Goal: Task Accomplishment & Management: Manage account settings

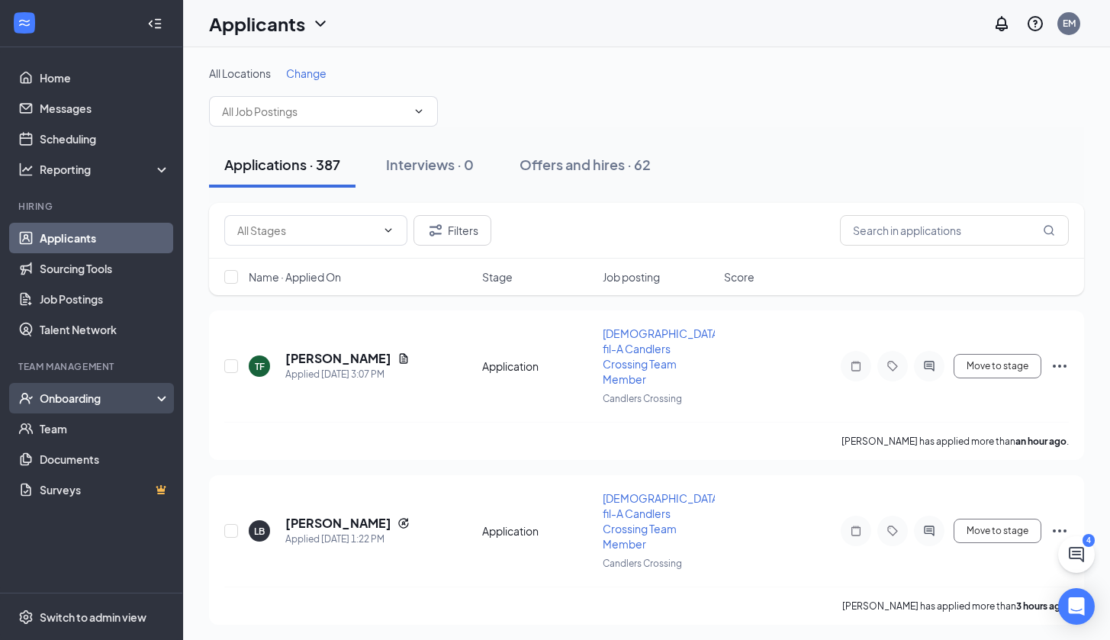
click at [104, 392] on div "Onboarding" at bounding box center [98, 397] width 117 height 15
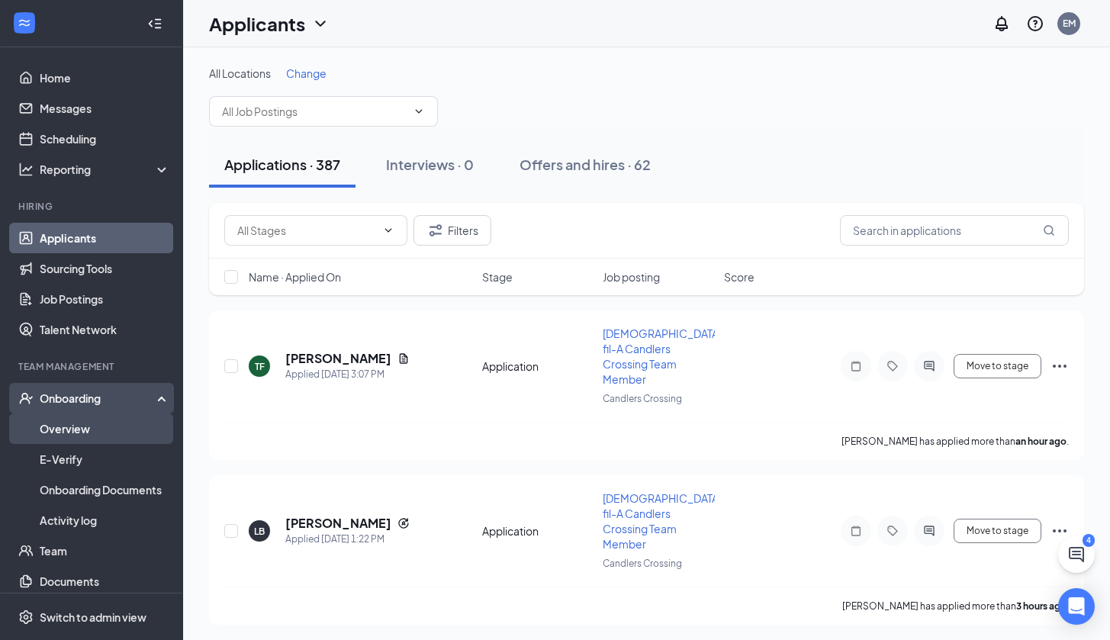
click at [85, 422] on link "Overview" at bounding box center [105, 428] width 130 height 31
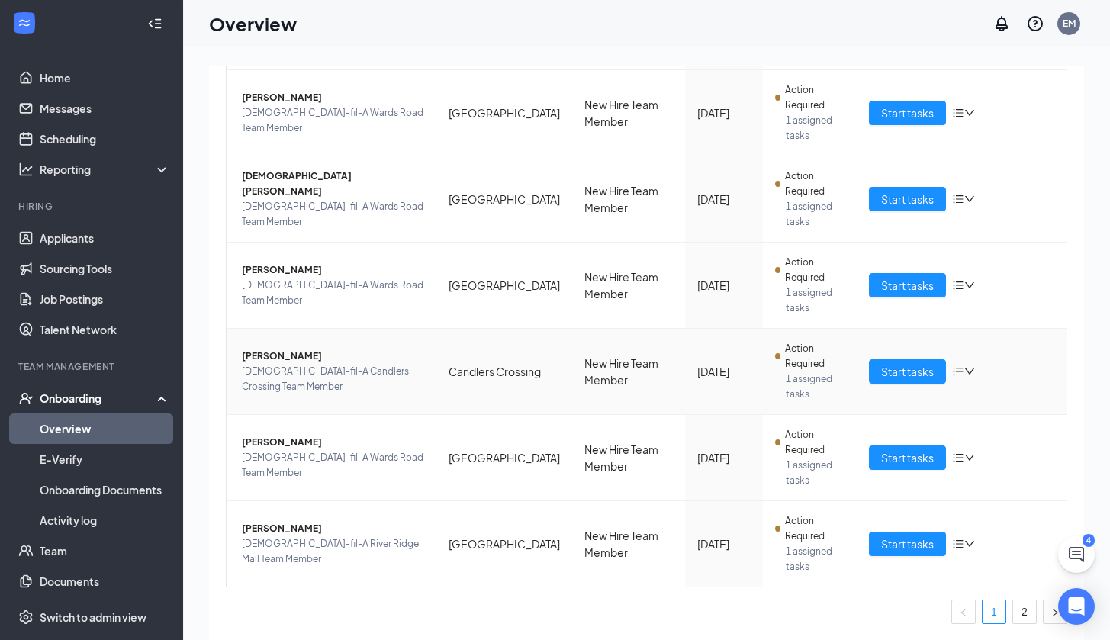
scroll to position [69, 0]
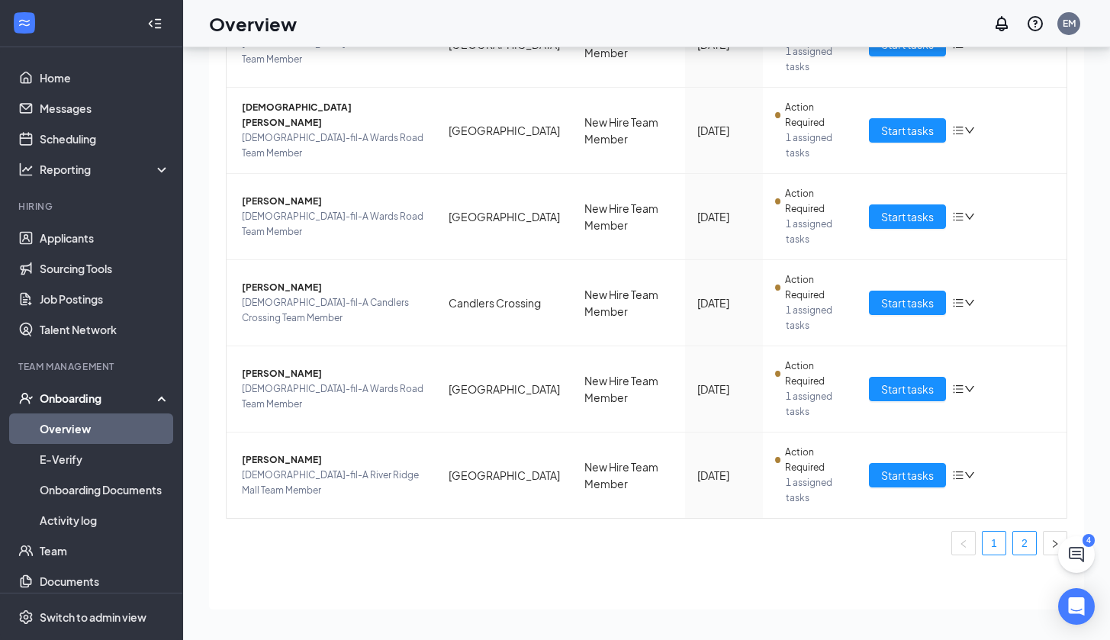
click at [1014, 545] on link "2" at bounding box center [1024, 543] width 23 height 23
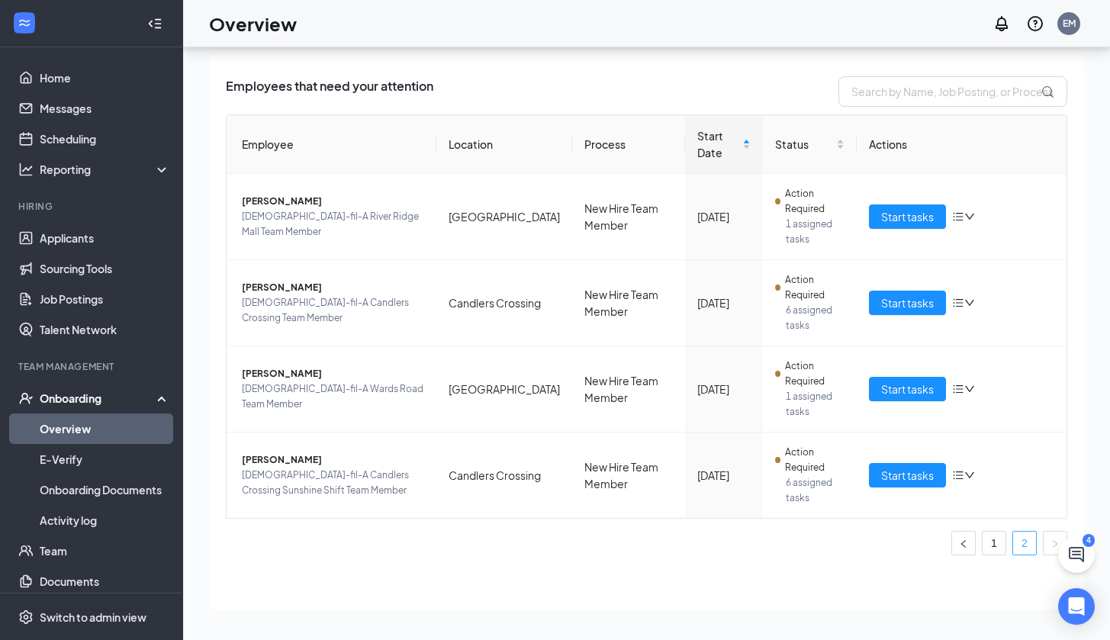
scroll to position [31, 0]
click at [982, 539] on link "1" at bounding box center [993, 543] width 23 height 23
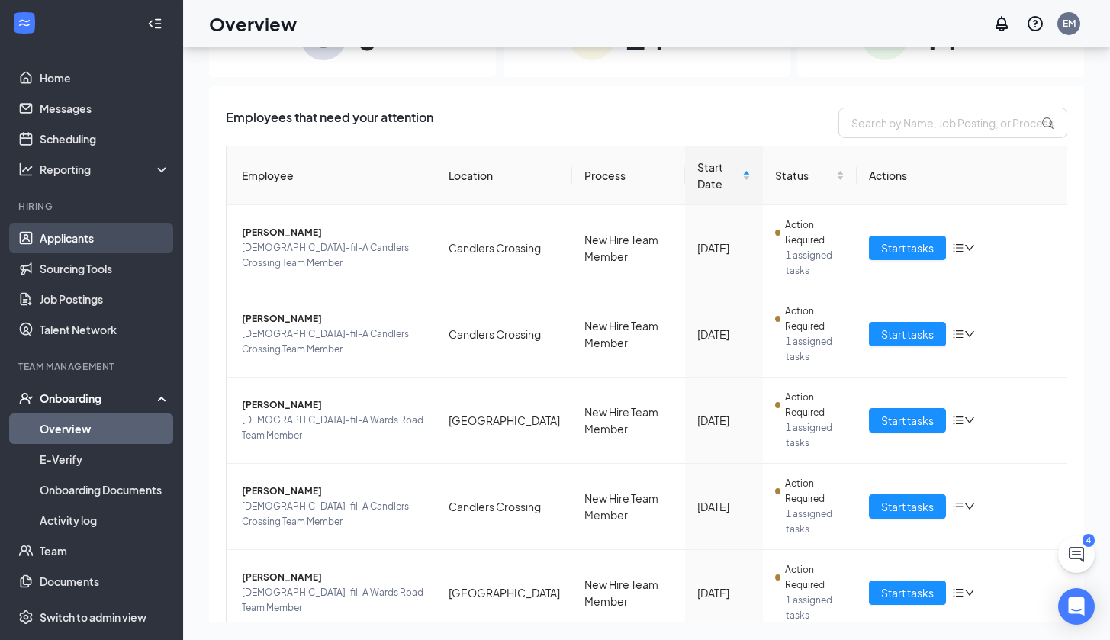
click at [81, 237] on link "Applicants" at bounding box center [105, 238] width 130 height 31
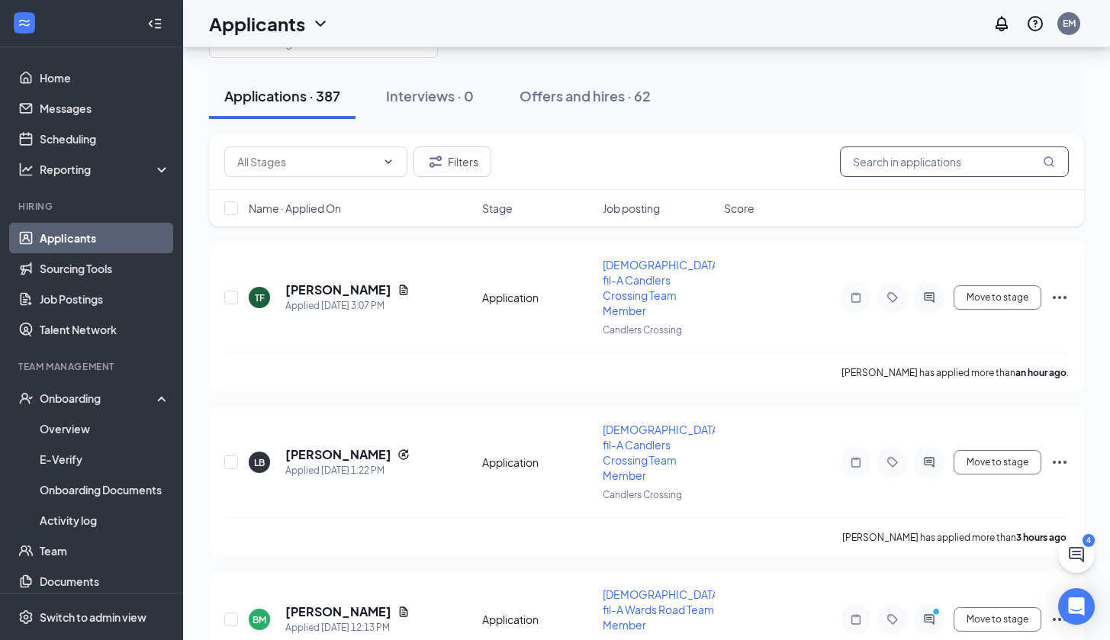
click at [912, 160] on input "text" at bounding box center [954, 161] width 229 height 31
type input "[PERSON_NAME]"
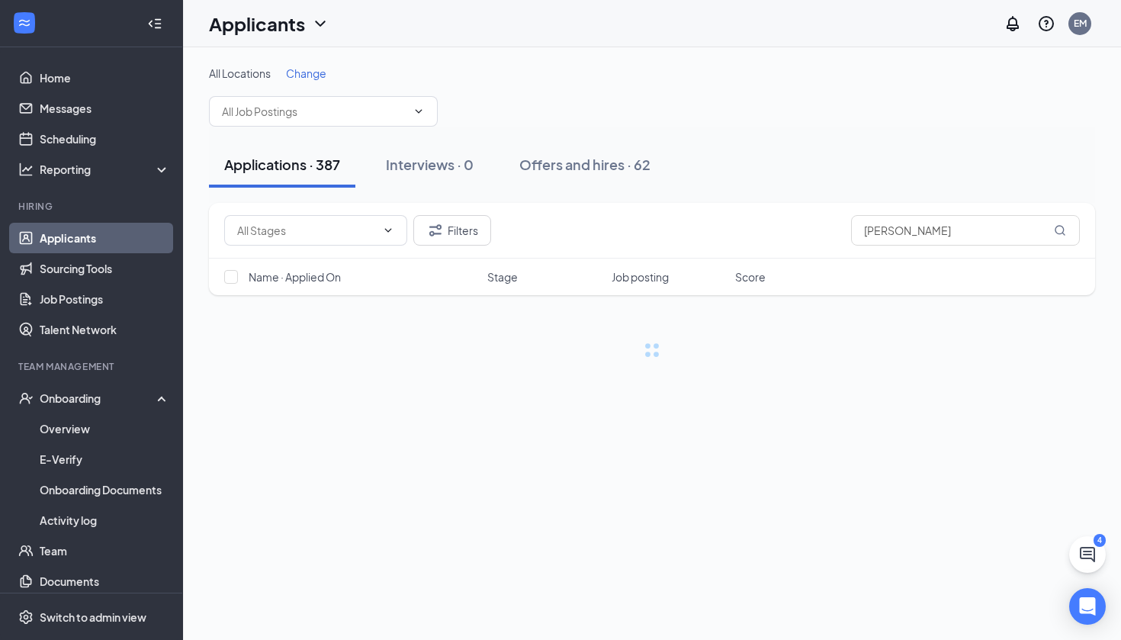
click at [803, 155] on div "Applications · 387 Interviews · 0 Offers and hires · 62" at bounding box center [652, 165] width 886 height 46
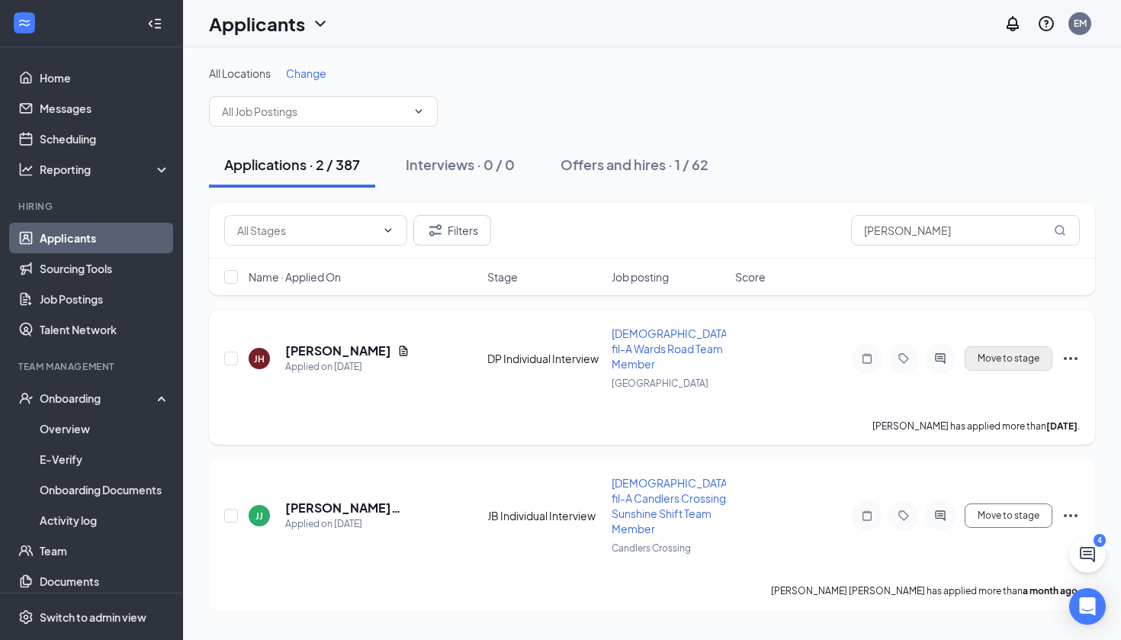
click at [986, 358] on button "Move to stage" at bounding box center [1009, 358] width 88 height 24
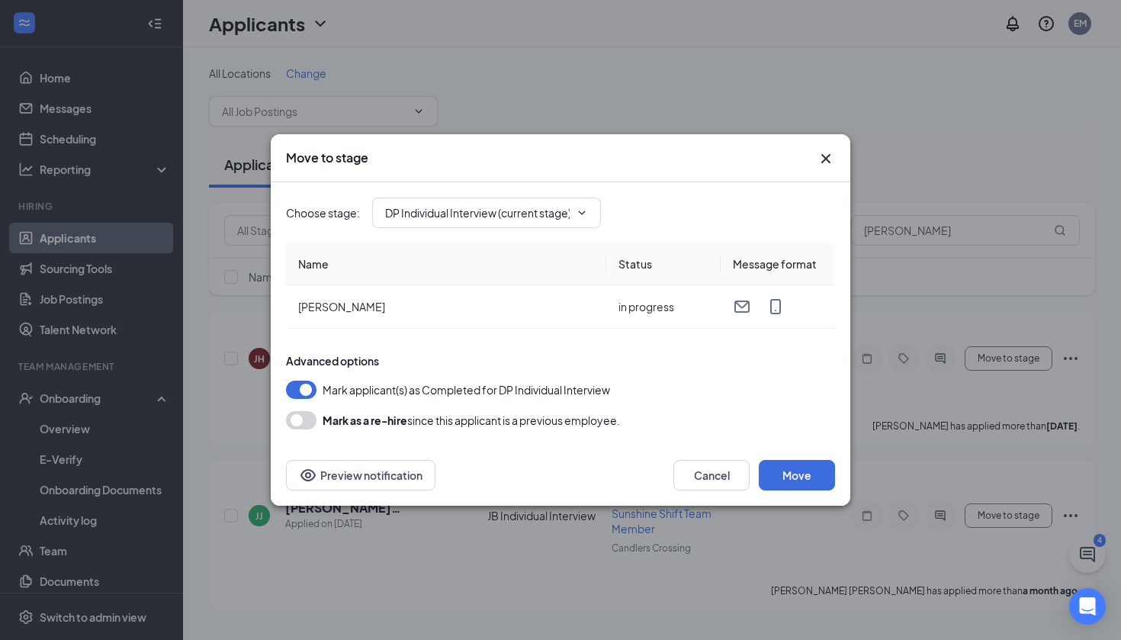
type input "Offer Accepted - Hired! (final stage)"
click at [802, 476] on button "Move" at bounding box center [797, 475] width 76 height 31
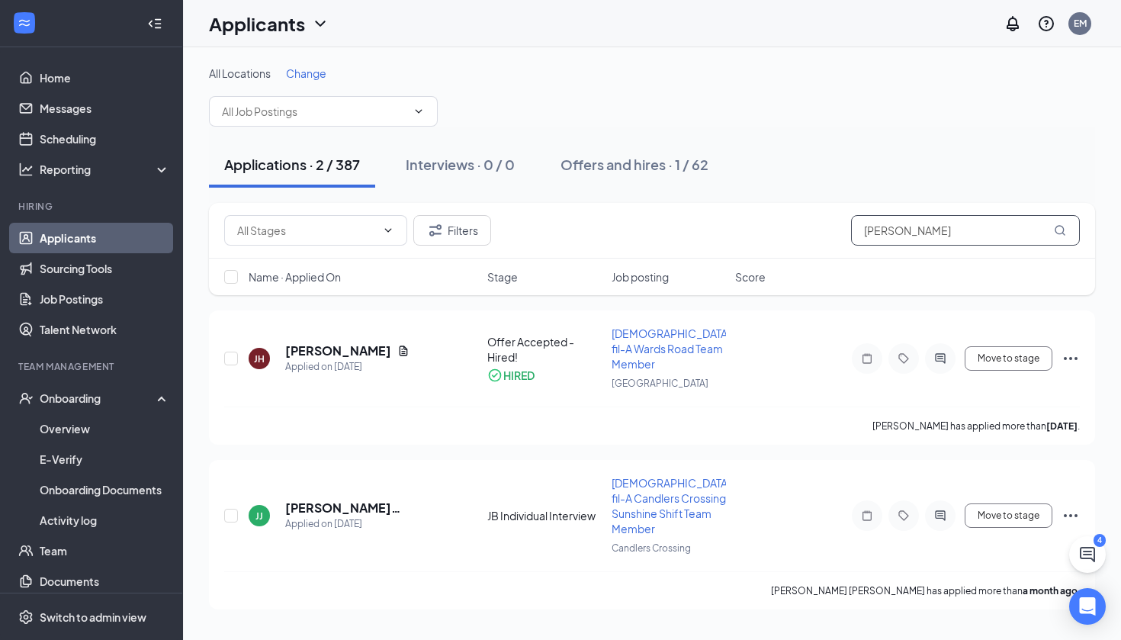
click at [940, 239] on input "[PERSON_NAME]" at bounding box center [965, 230] width 229 height 31
click at [940, 241] on input "[PERSON_NAME]" at bounding box center [965, 230] width 229 height 31
type input "Kennedi"
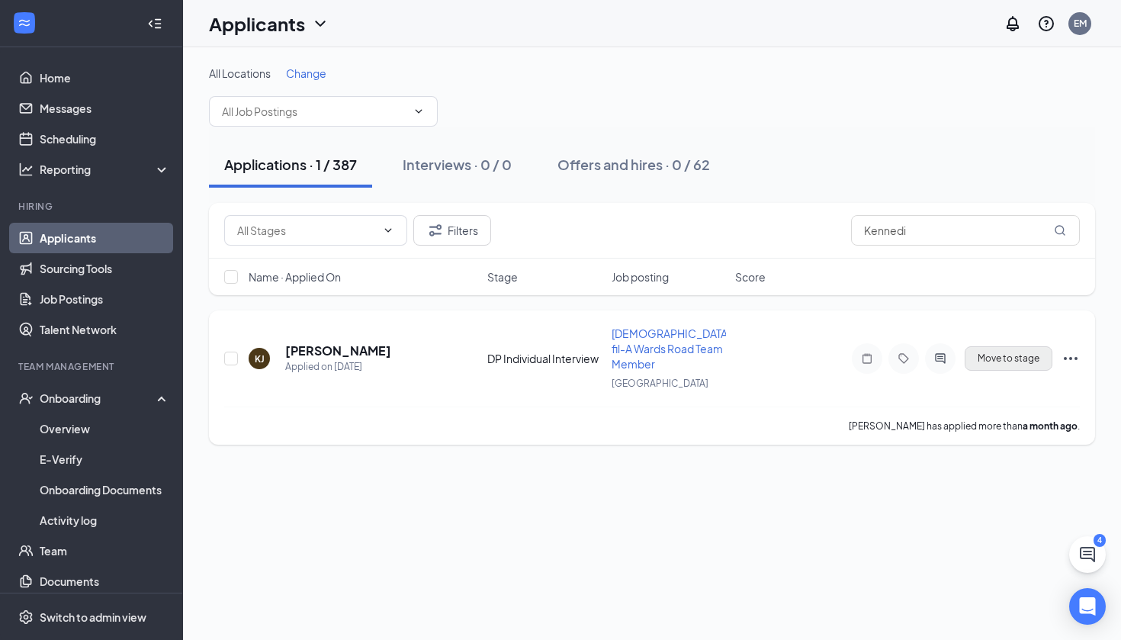
click at [1000, 360] on button "Move to stage" at bounding box center [1009, 358] width 88 height 24
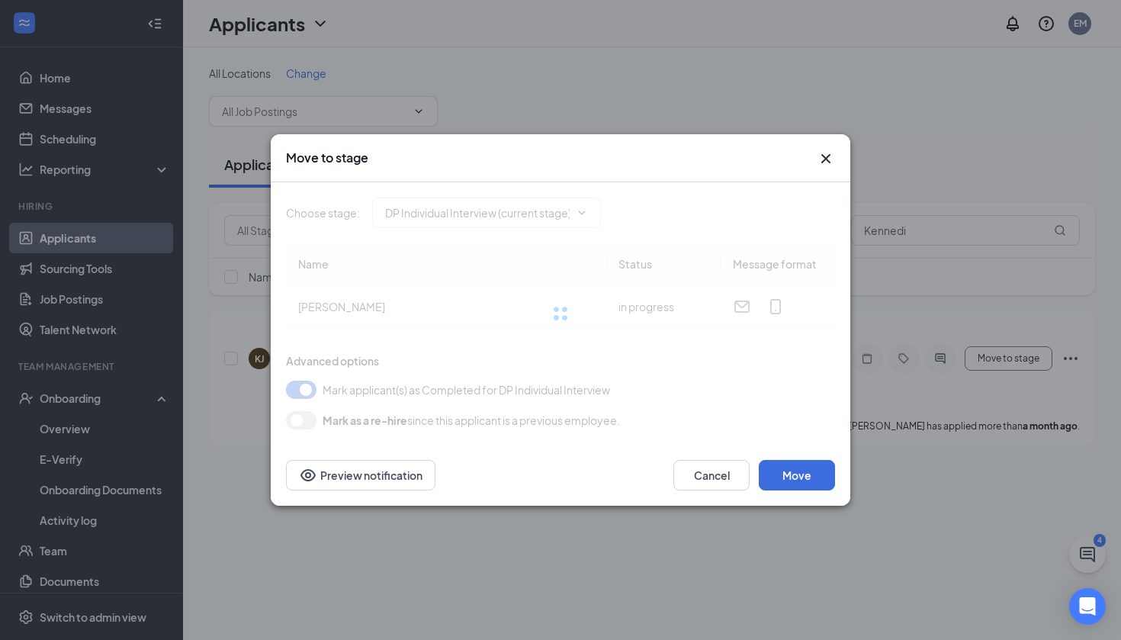
type input "Offer Accepted - Hired! (final stage)"
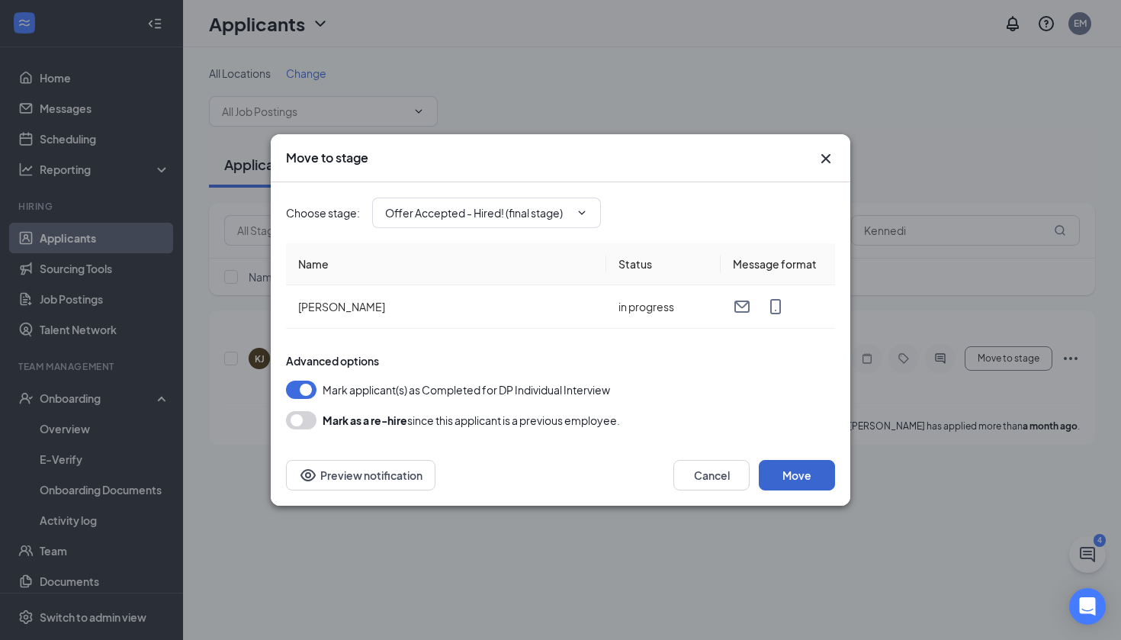
click at [769, 479] on button "Move" at bounding box center [797, 475] width 76 height 31
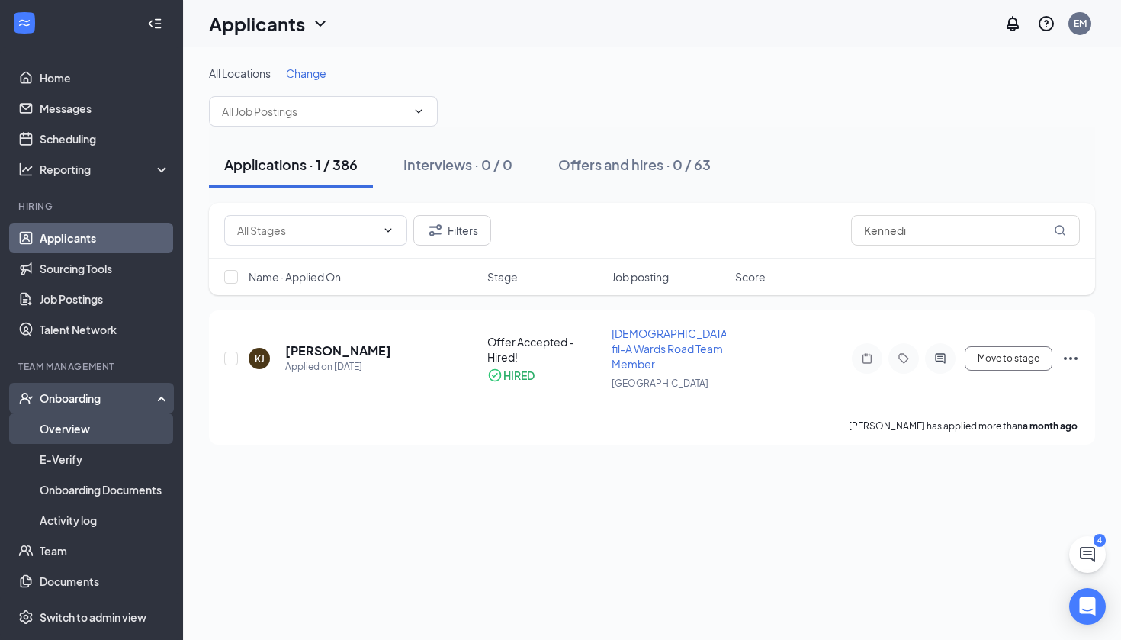
click at [83, 435] on link "Overview" at bounding box center [105, 428] width 130 height 31
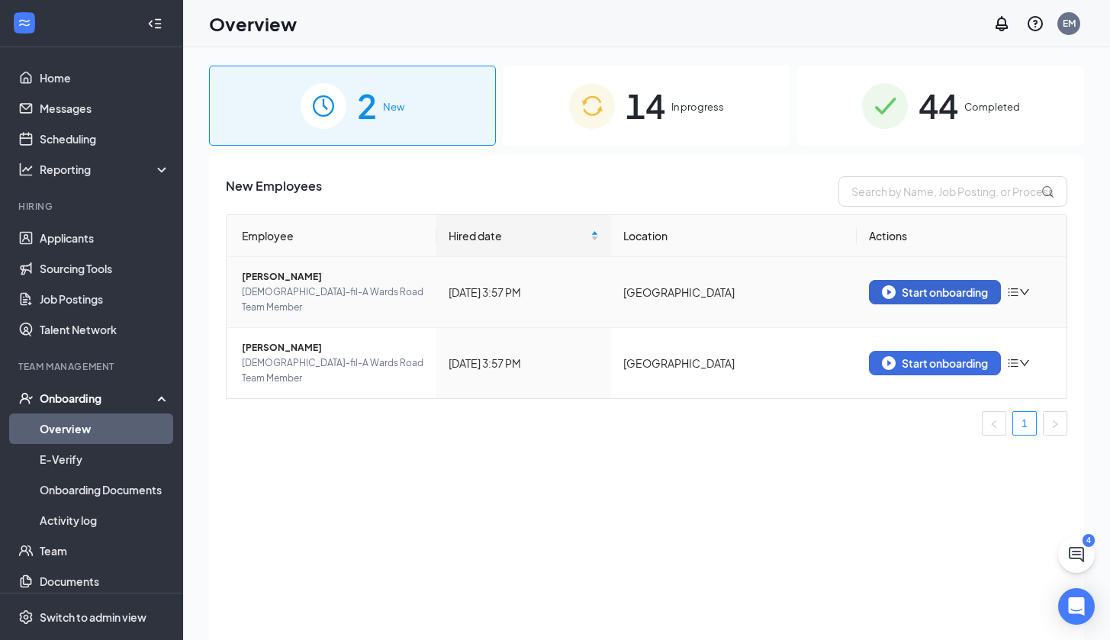
click at [953, 285] on div "Start onboarding" at bounding box center [935, 292] width 106 height 14
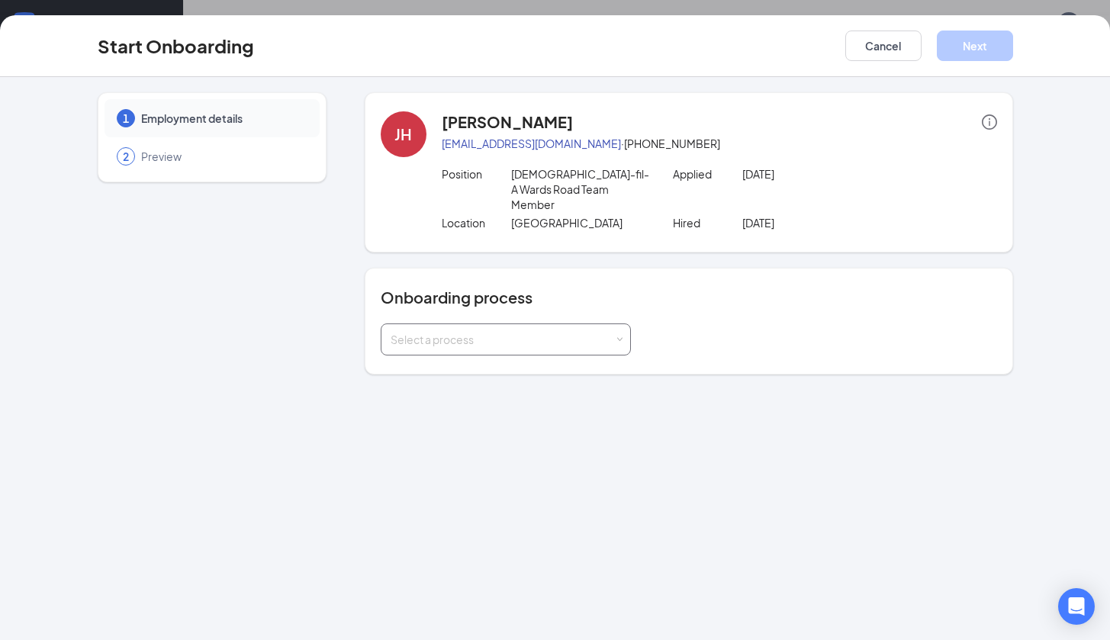
click at [530, 332] on div "Select a process" at bounding box center [501, 339] width 223 height 15
click at [490, 359] on span "New Hire Team Member" at bounding box center [445, 356] width 119 height 14
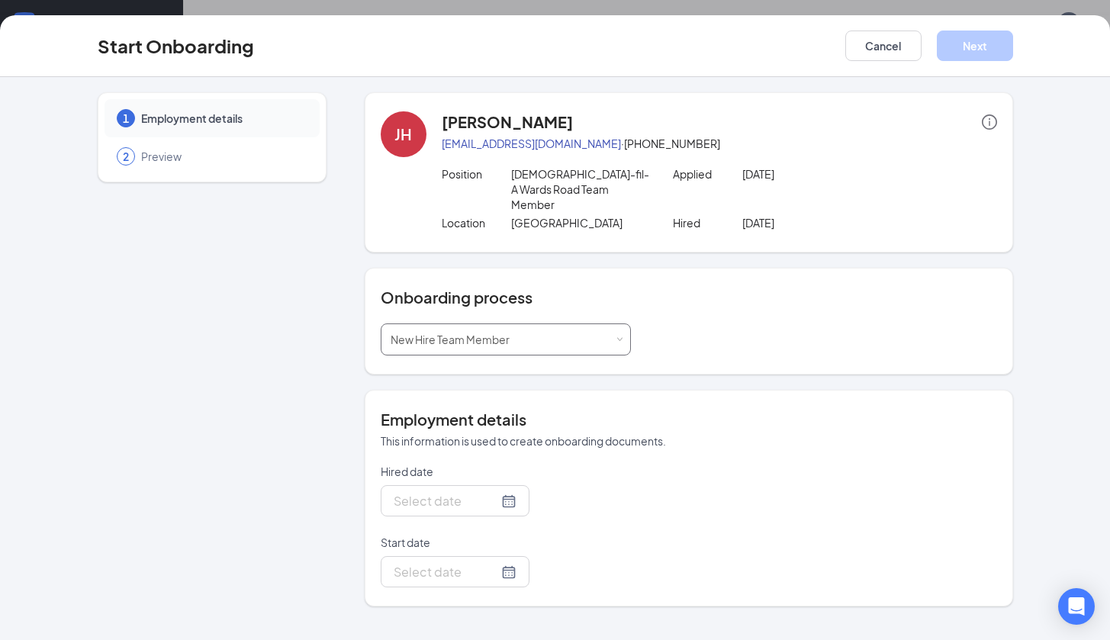
type input "[DATE]"
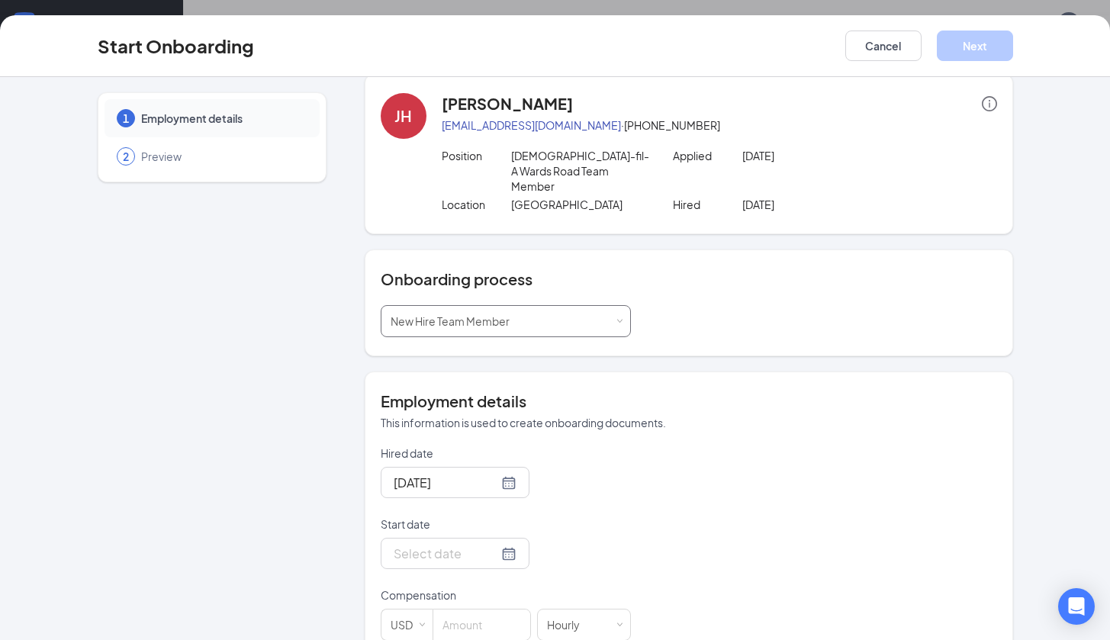
scroll to position [122, 0]
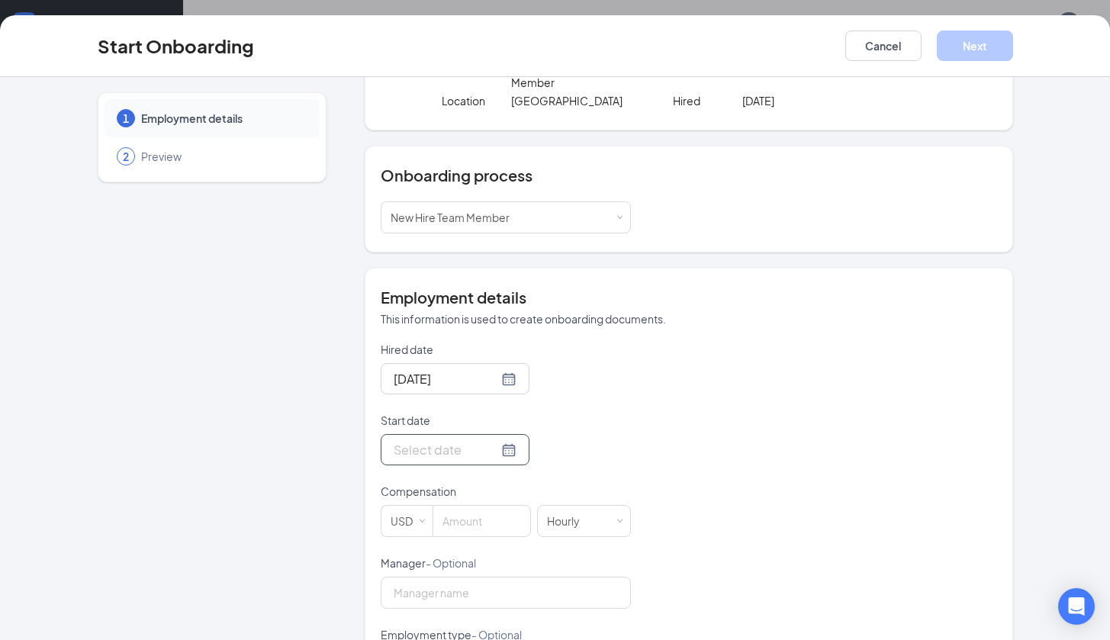
click at [496, 440] on div at bounding box center [455, 449] width 123 height 19
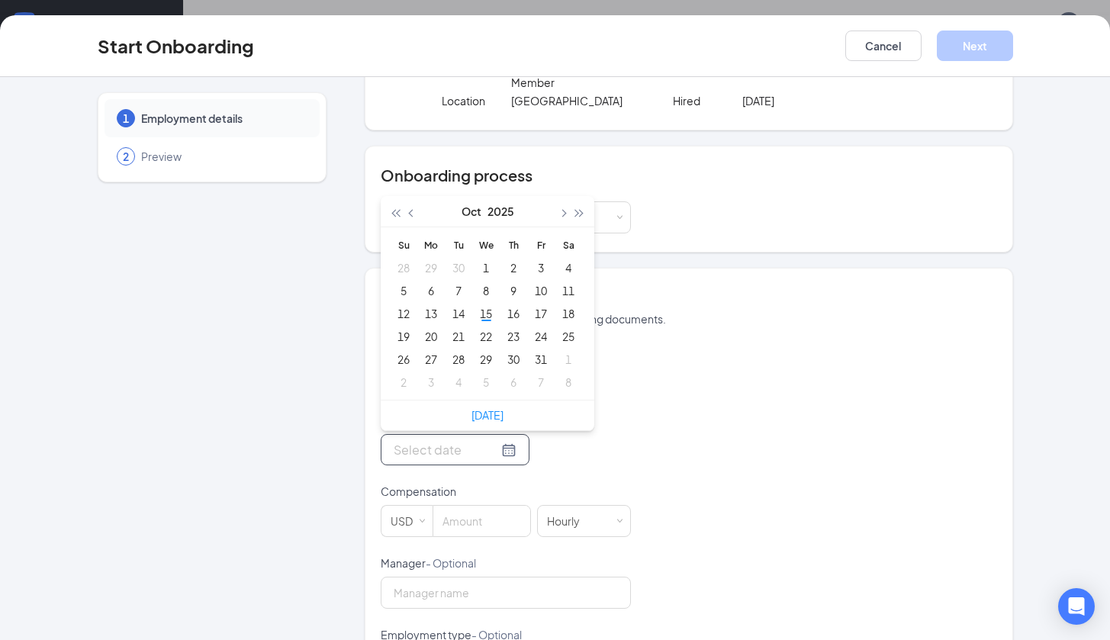
scroll to position [125, 0]
type input "[DATE]"
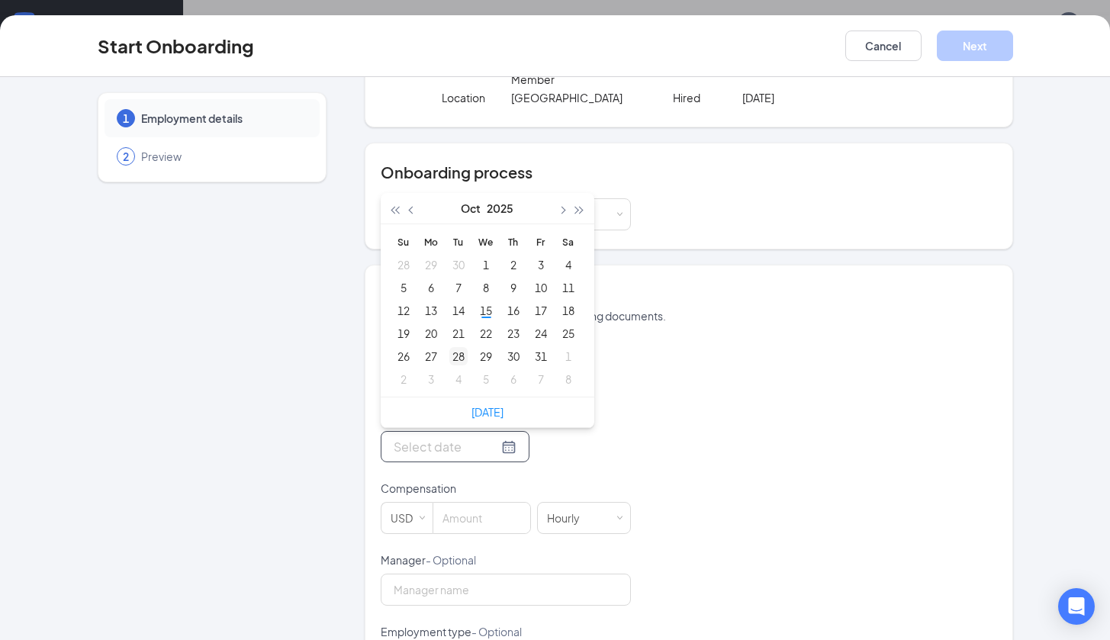
type input "[DATE]"
click at [426, 370] on div "3" at bounding box center [431, 379] width 18 height 18
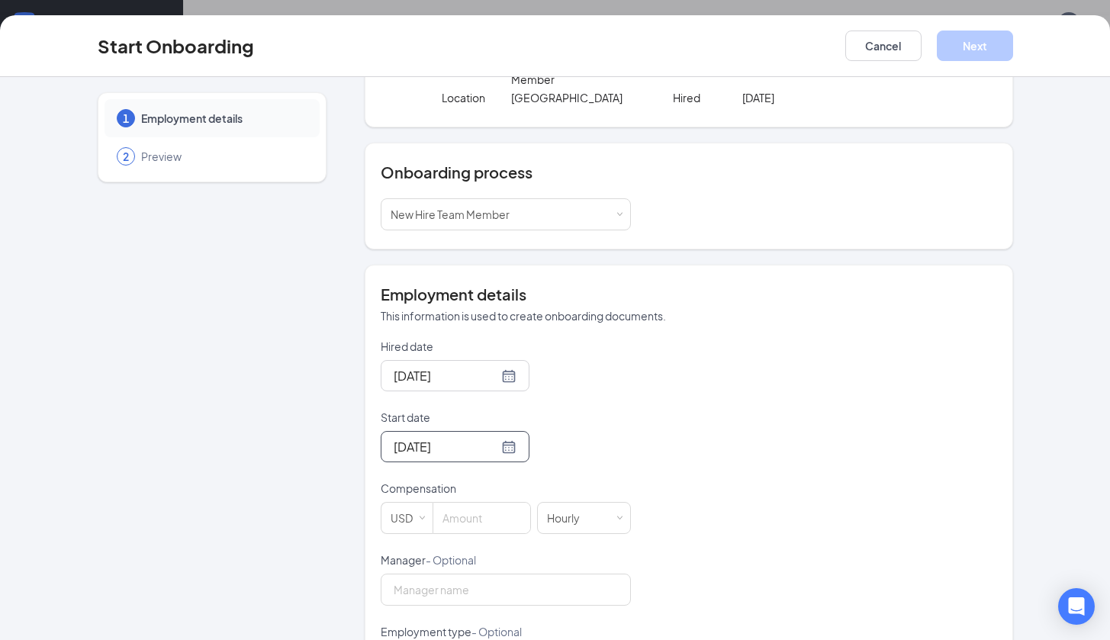
scroll to position [142, 0]
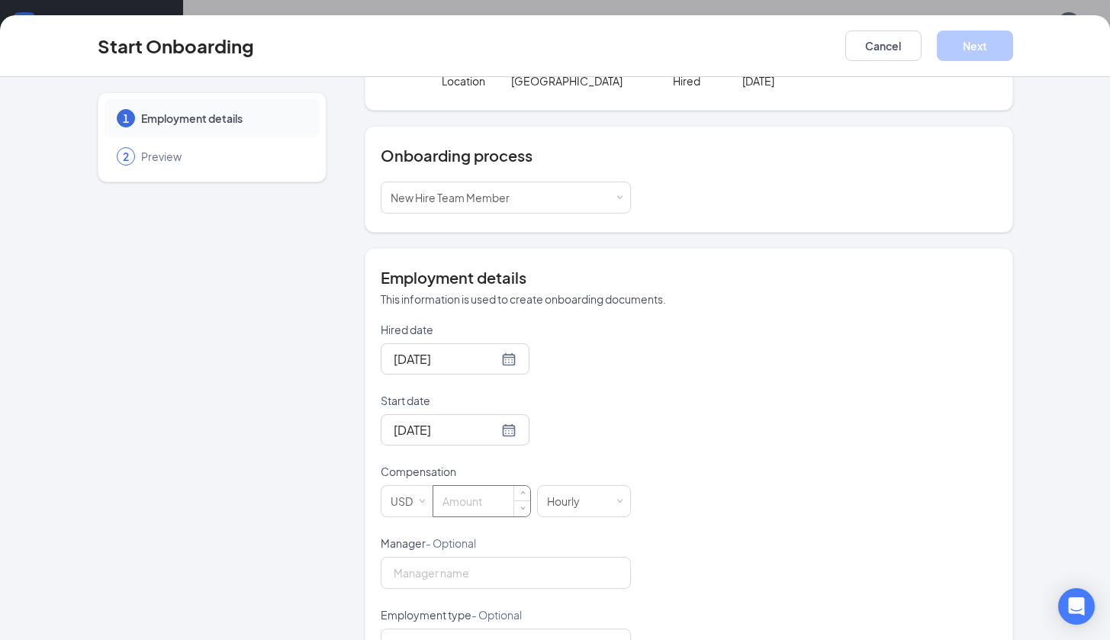
click at [481, 486] on input at bounding box center [481, 501] width 97 height 31
type input "13.5"
click at [773, 448] on div "Hired date [DATE] Start date [DATE] [DATE] Su Mo Tu We Th Fr Sa 26 27 28 29 30 …" at bounding box center [689, 571] width 616 height 499
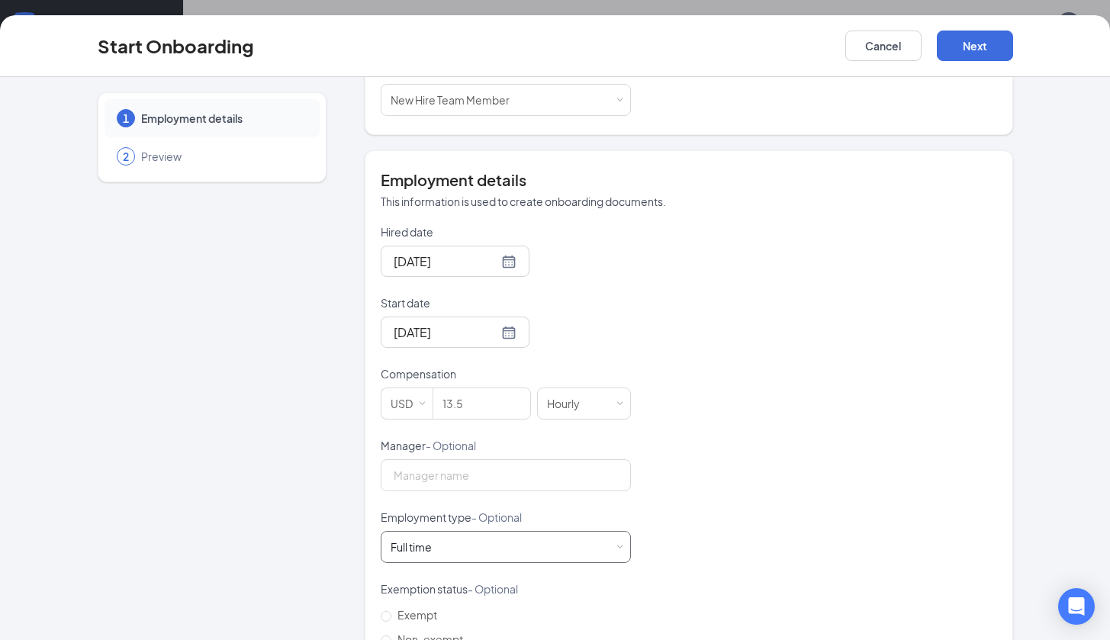
scroll to position [278, 0]
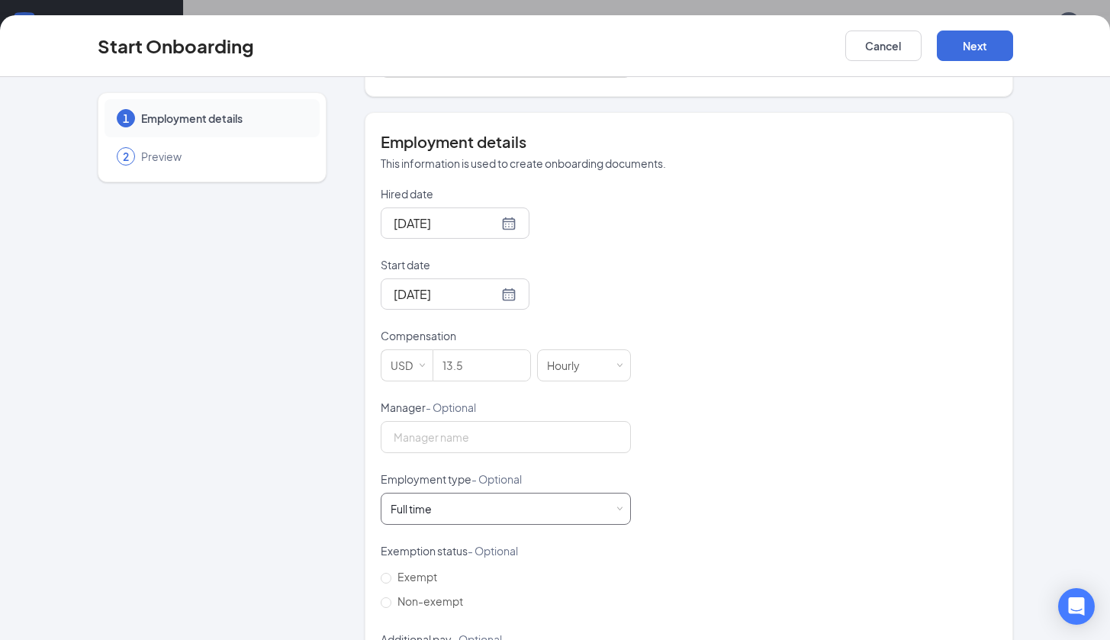
click at [474, 493] on div "Full time Works 30+ hours per week and is reasonably expected to work" at bounding box center [505, 508] width 230 height 31
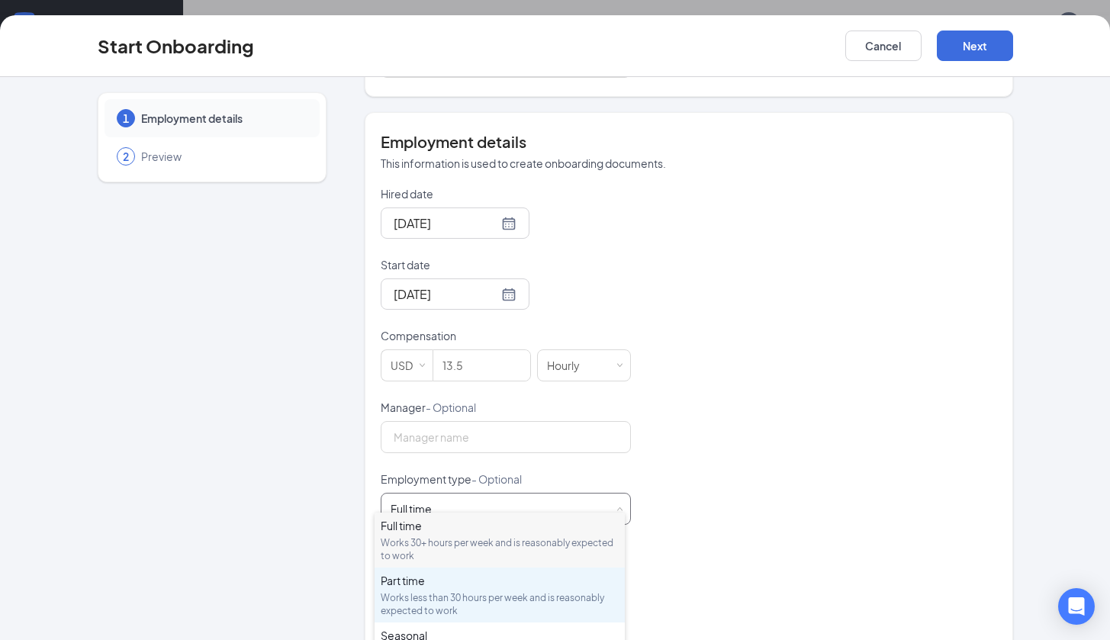
click at [446, 585] on div "Part time" at bounding box center [500, 580] width 238 height 15
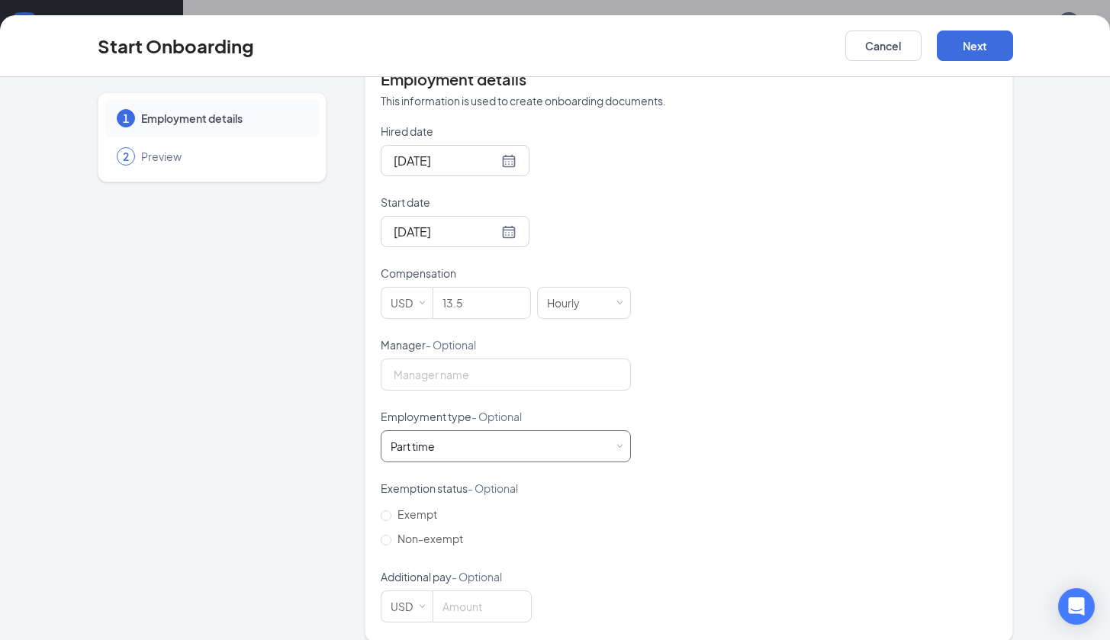
scroll to position [69, 0]
click at [429, 532] on span "Non-exempt" at bounding box center [430, 539] width 78 height 14
click at [391, 535] on input "Non-exempt" at bounding box center [386, 540] width 11 height 11
radio input "true"
click at [963, 56] on button "Next" at bounding box center [975, 46] width 76 height 31
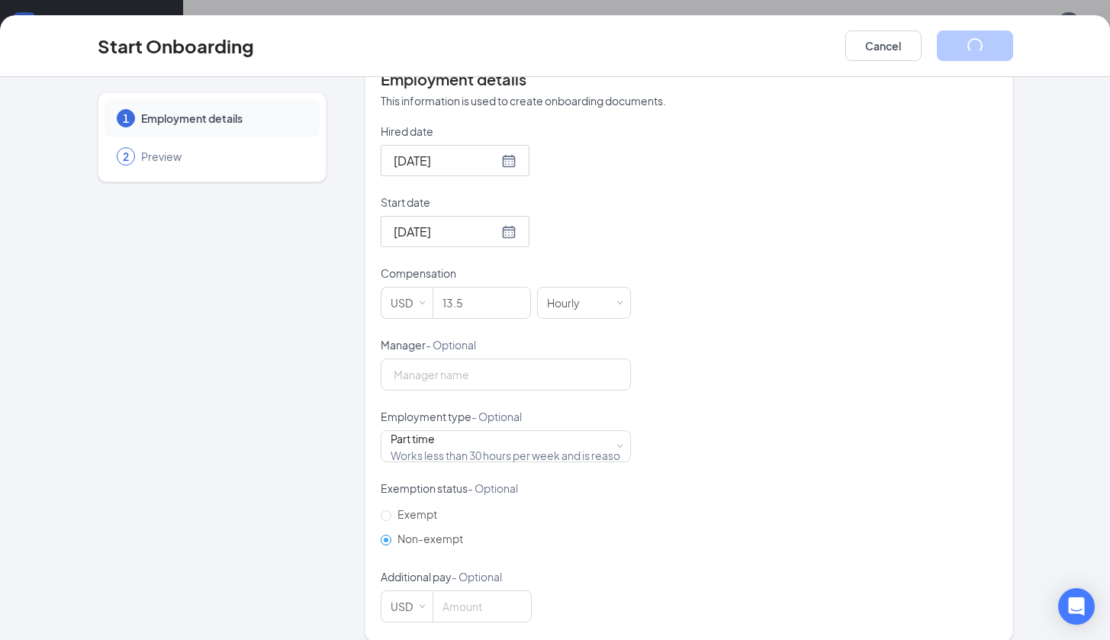
scroll to position [0, 0]
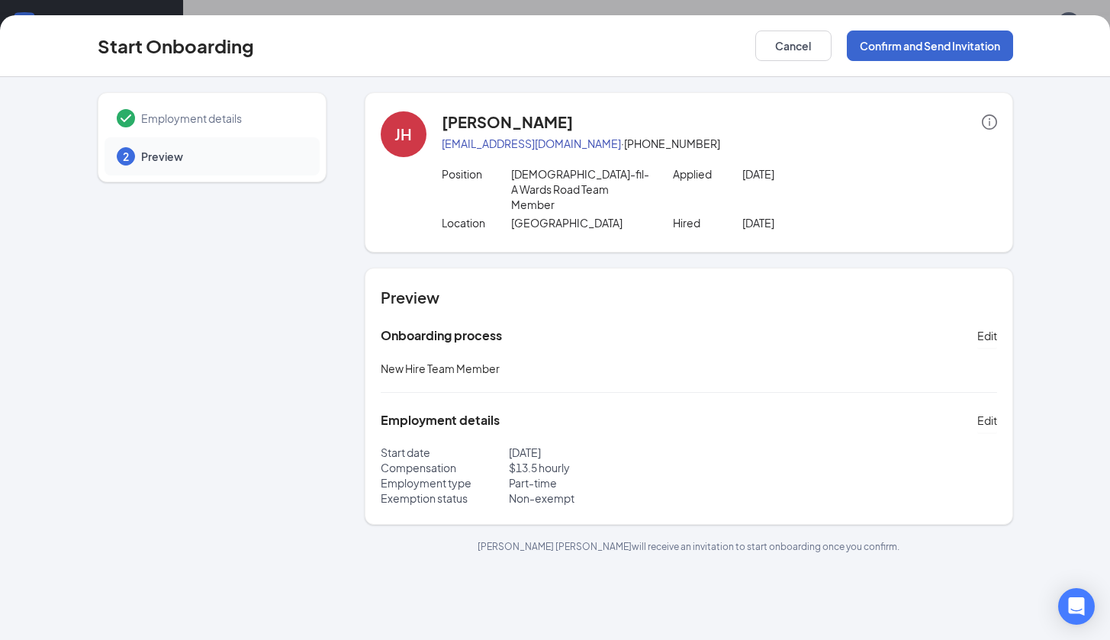
click at [943, 44] on button "Confirm and Send Invitation" at bounding box center [930, 46] width 166 height 31
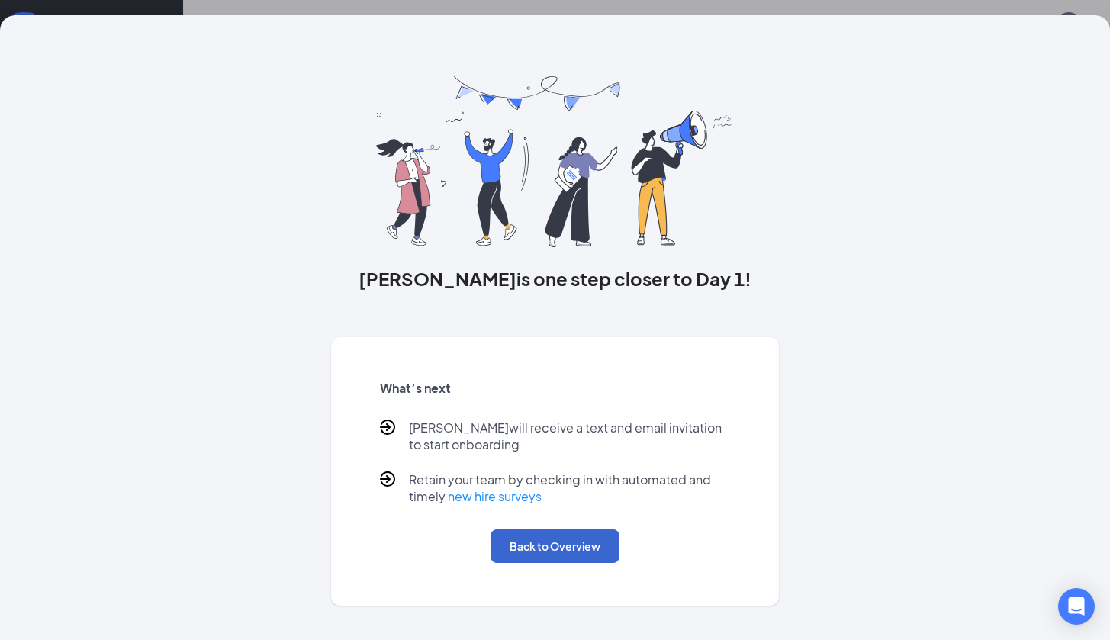
click at [596, 536] on button "Back to Overview" at bounding box center [554, 546] width 129 height 34
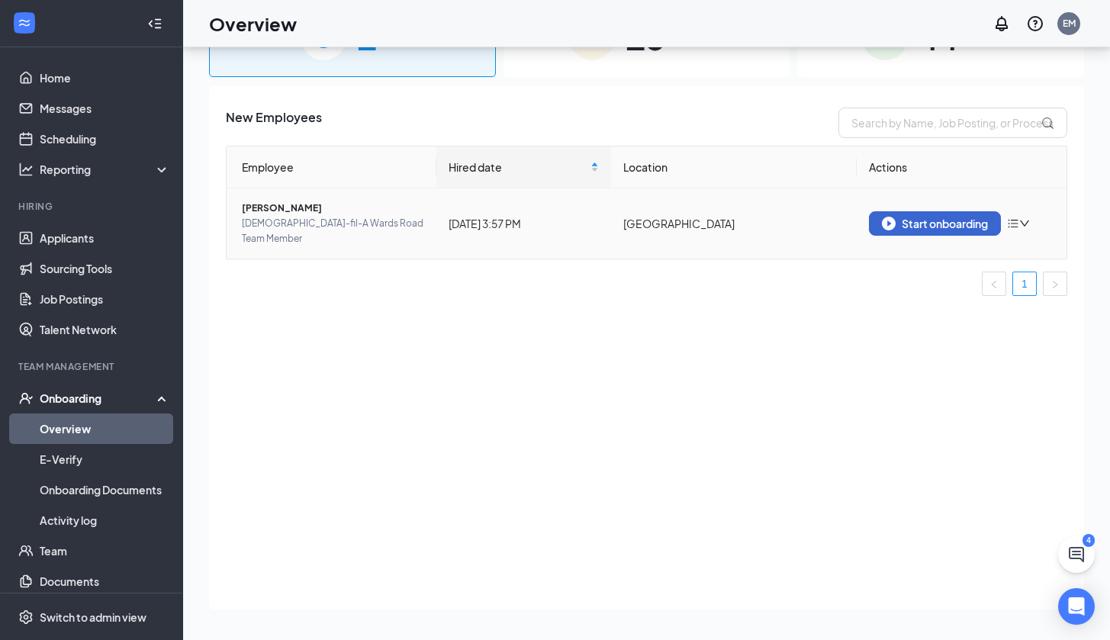
click at [891, 220] on img "button" at bounding box center [889, 224] width 14 height 14
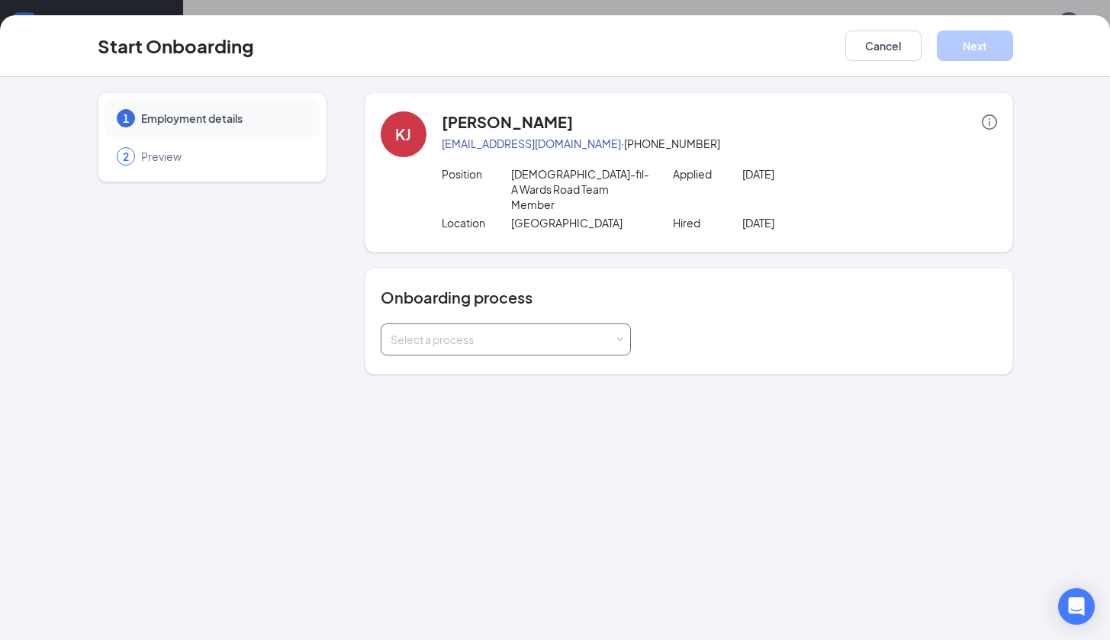
click at [538, 339] on div "Select a process" at bounding box center [506, 339] width 250 height 32
click at [538, 356] on li "New Hire Team Member" at bounding box center [505, 356] width 250 height 27
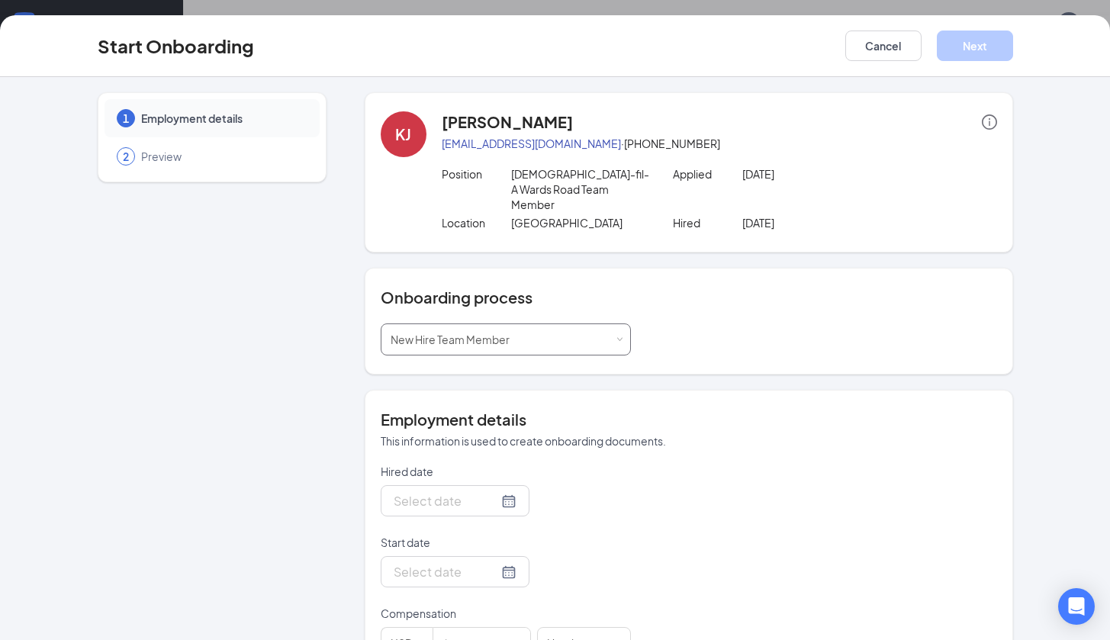
type input "[DATE]"
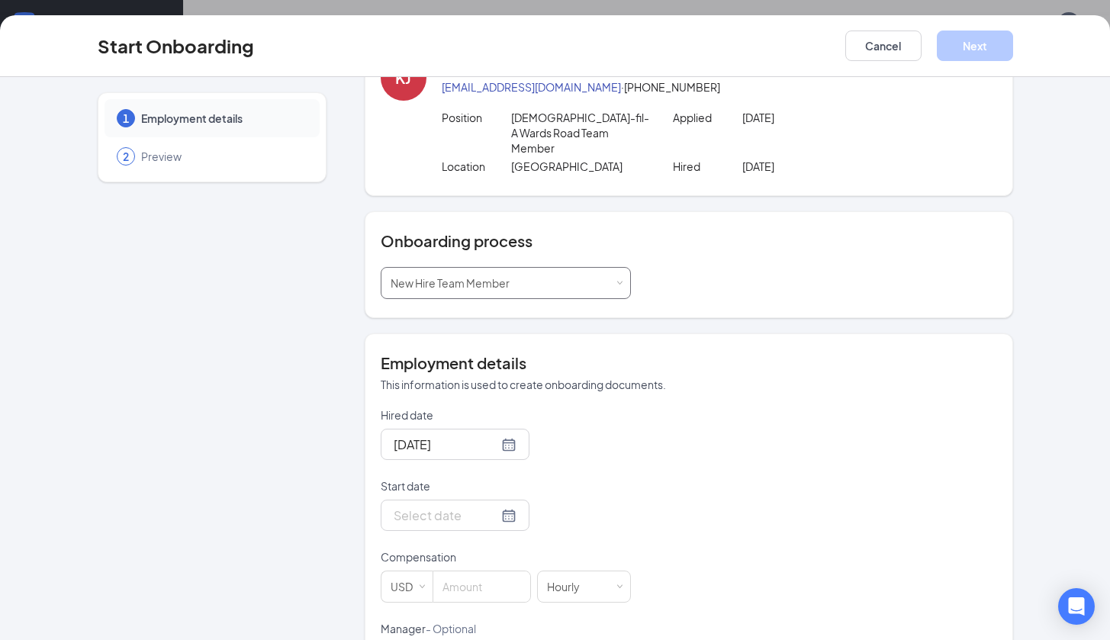
scroll to position [108, 0]
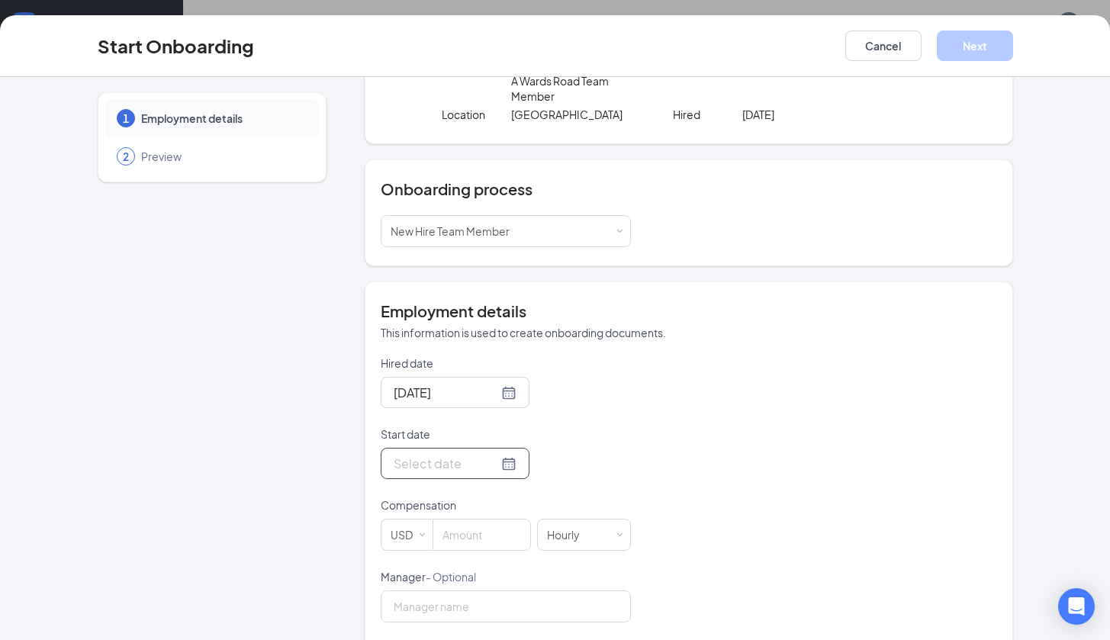
click at [496, 454] on div at bounding box center [455, 463] width 123 height 19
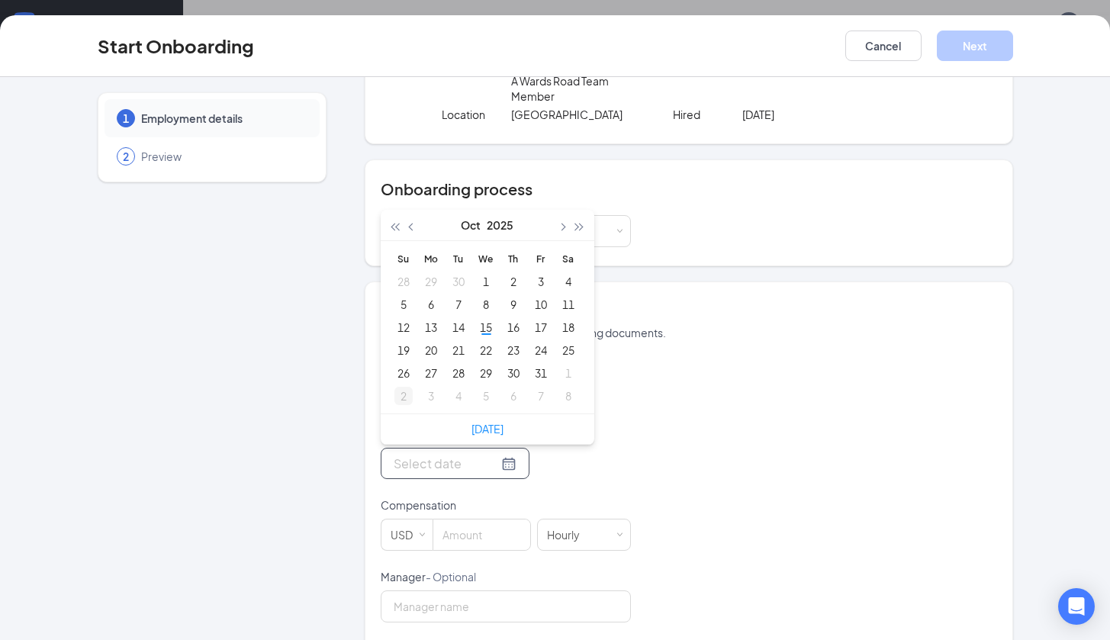
type input "[DATE]"
click at [423, 387] on div "3" at bounding box center [431, 396] width 18 height 18
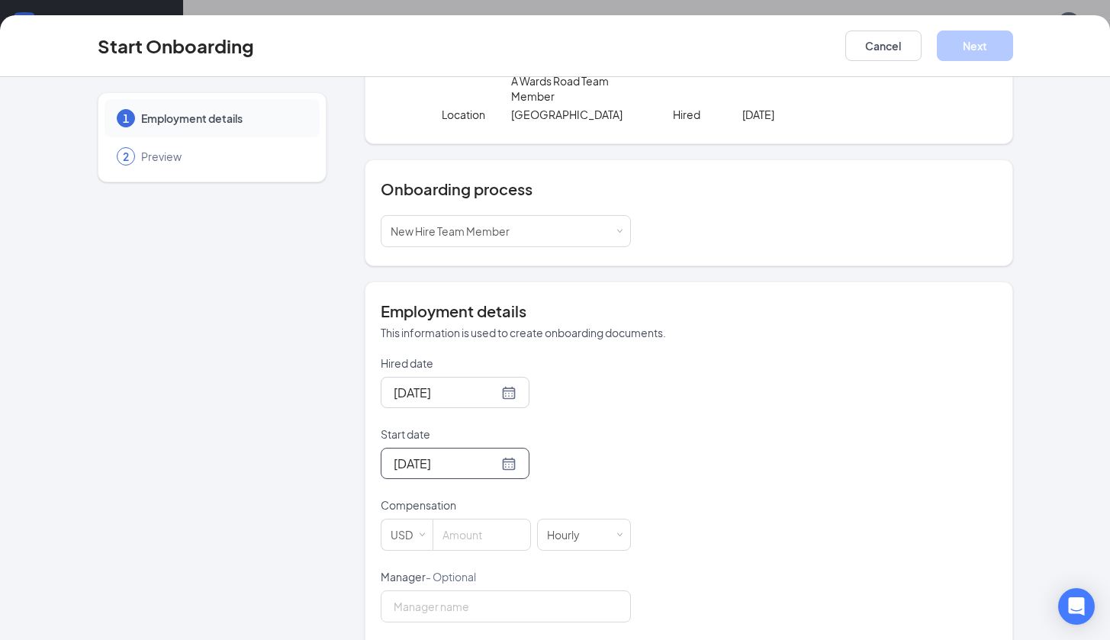
scroll to position [117, 0]
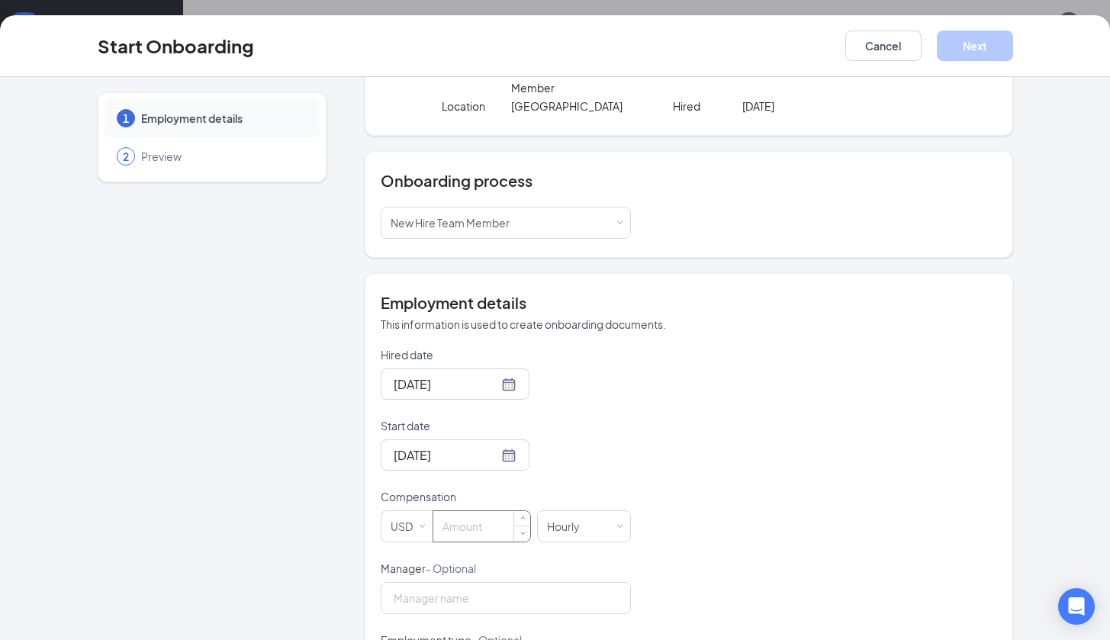
click at [460, 511] on input at bounding box center [481, 526] width 97 height 31
type input "12.41"
click at [622, 453] on div "[DATE]" at bounding box center [506, 454] width 250 height 31
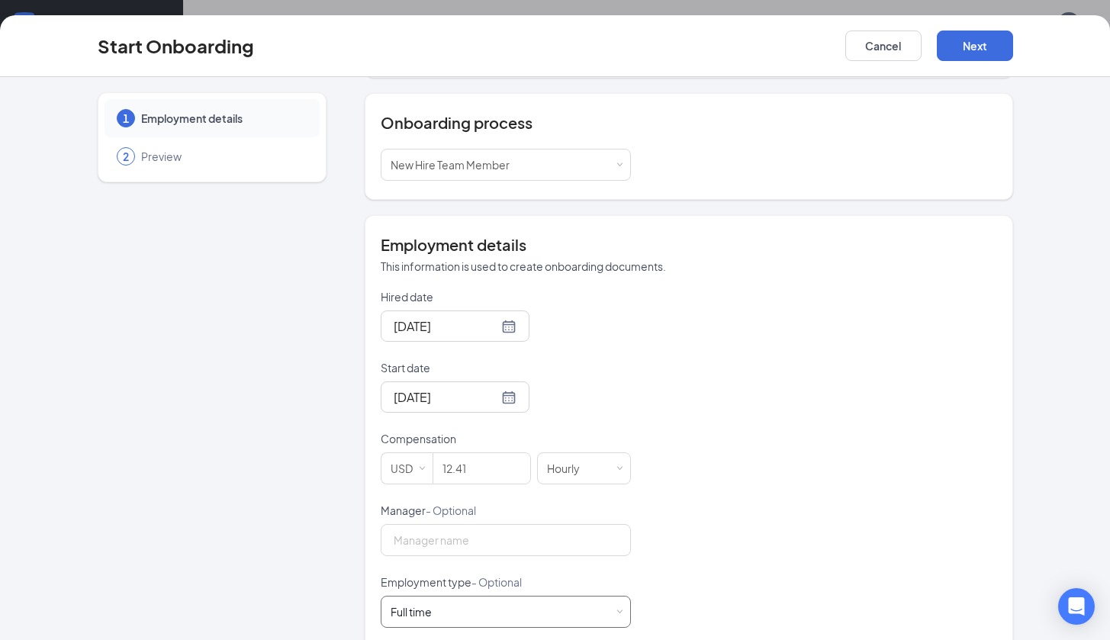
scroll to position [329, 0]
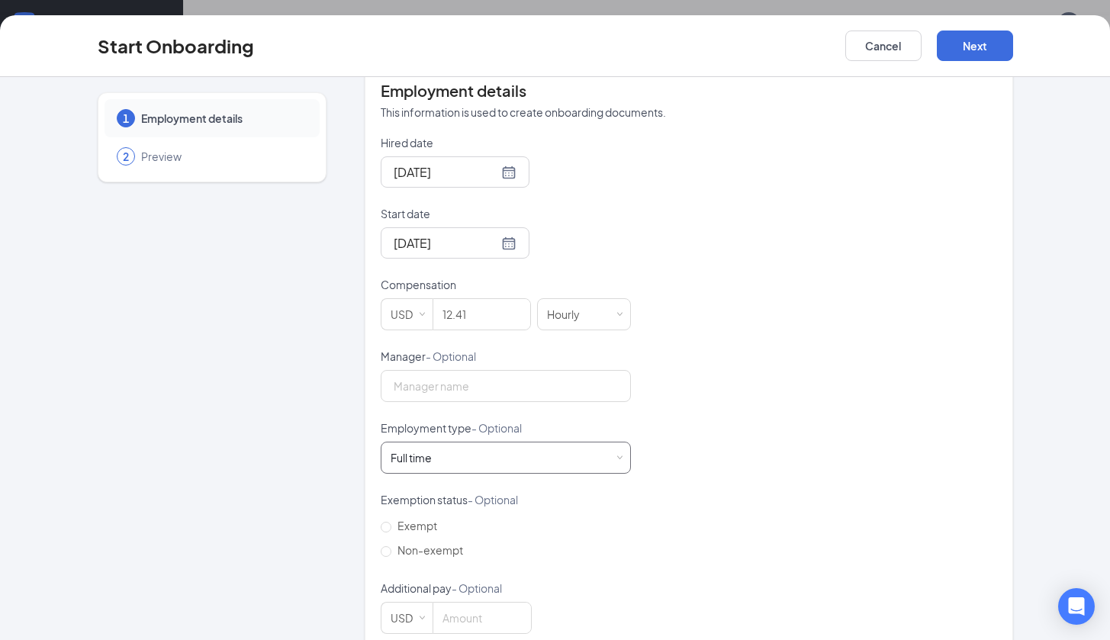
click at [455, 442] on div "Full time Works 30+ hours per week and is reasonably expected to work" at bounding box center [505, 457] width 230 height 31
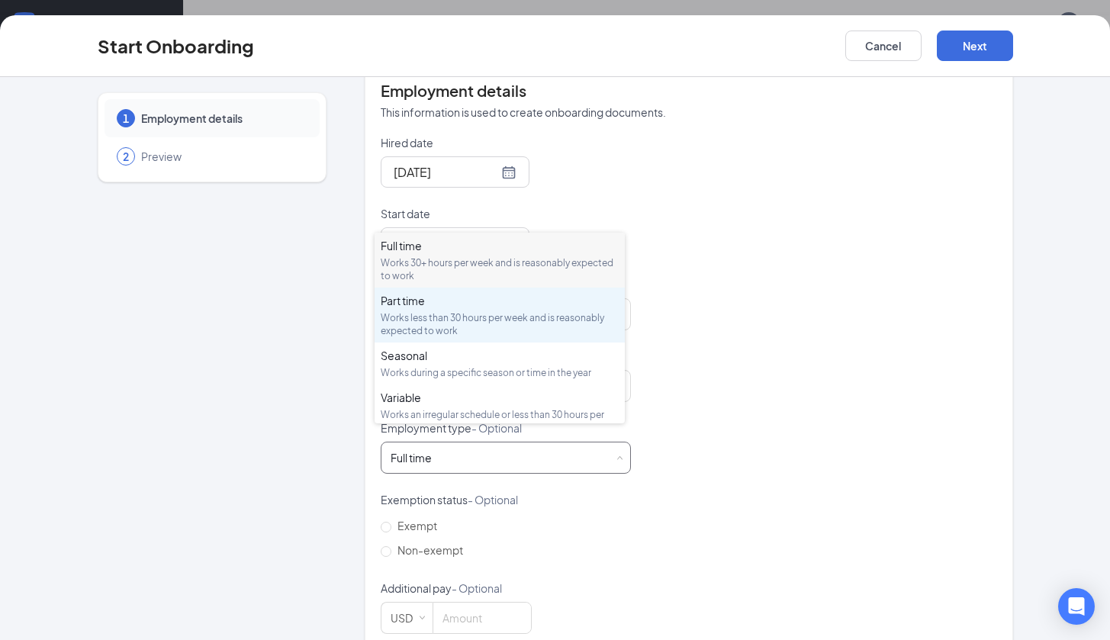
click at [423, 327] on div "Works less than 30 hours per week and is reasonably expected to work" at bounding box center [500, 324] width 238 height 26
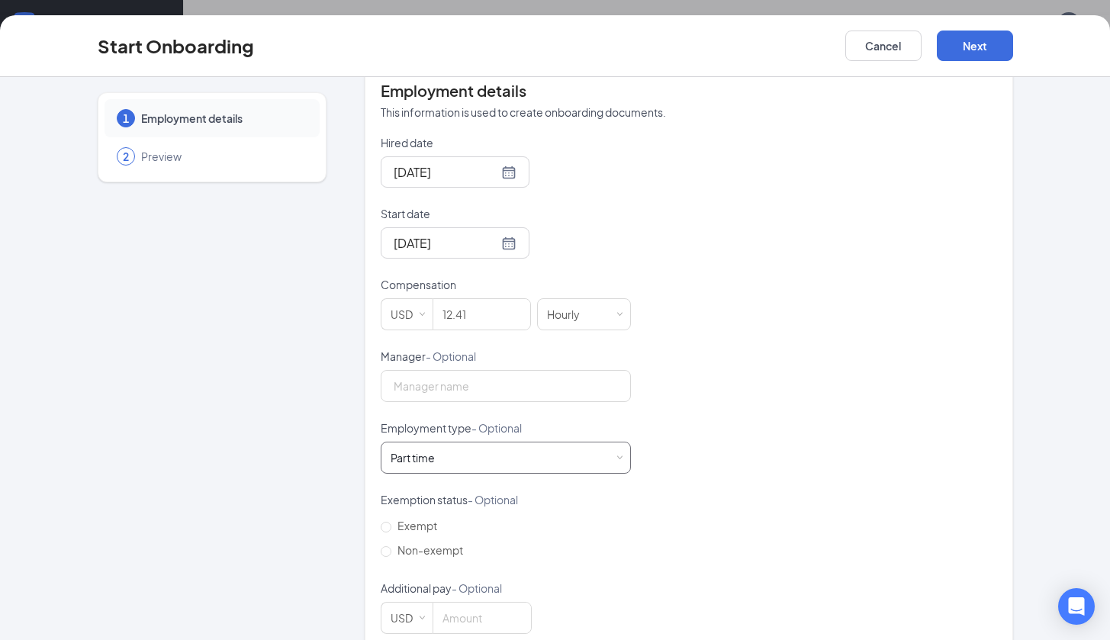
scroll to position [340, 0]
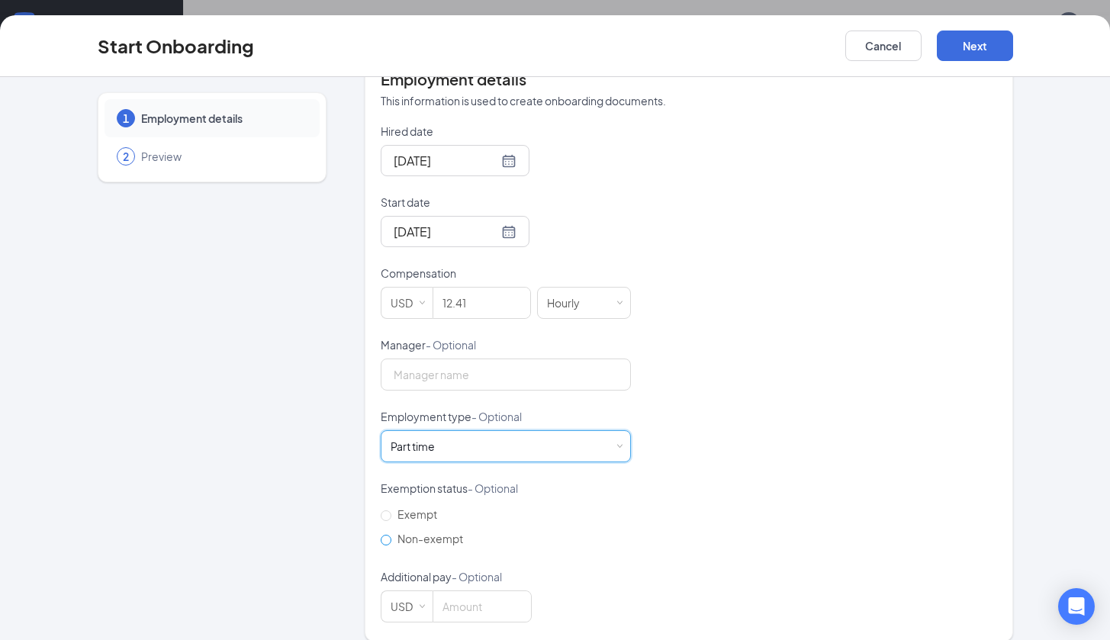
click at [452, 532] on span "Non-exempt" at bounding box center [430, 539] width 78 height 14
click at [391, 535] on input "Non-exempt" at bounding box center [386, 540] width 11 height 11
radio input "true"
click at [966, 54] on button "Next" at bounding box center [975, 46] width 76 height 31
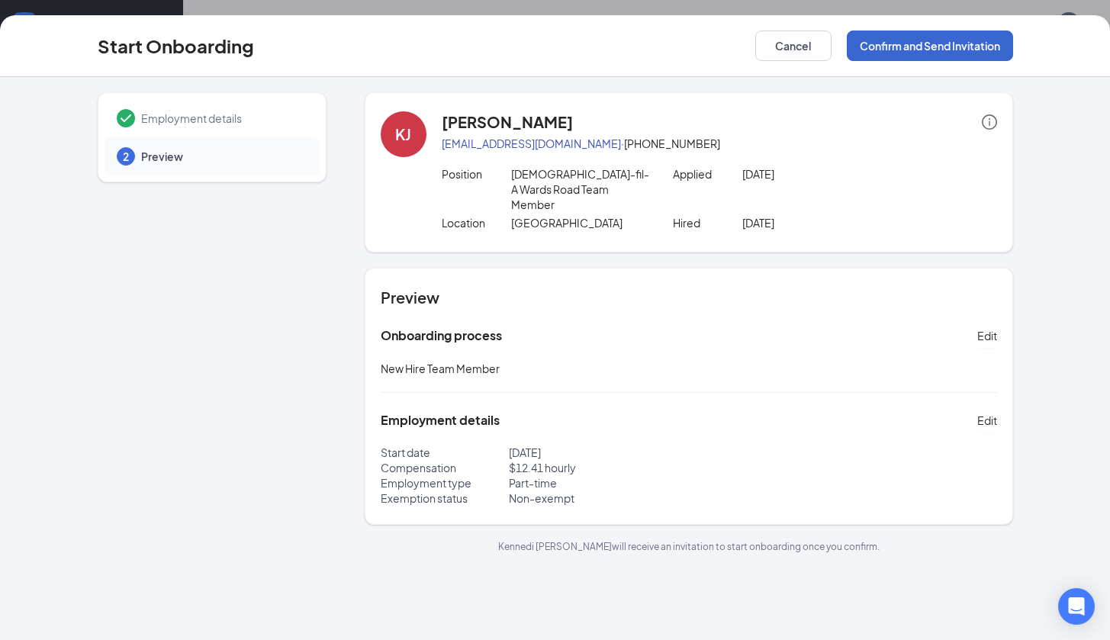
click at [944, 50] on button "Confirm and Send Invitation" at bounding box center [930, 46] width 166 height 31
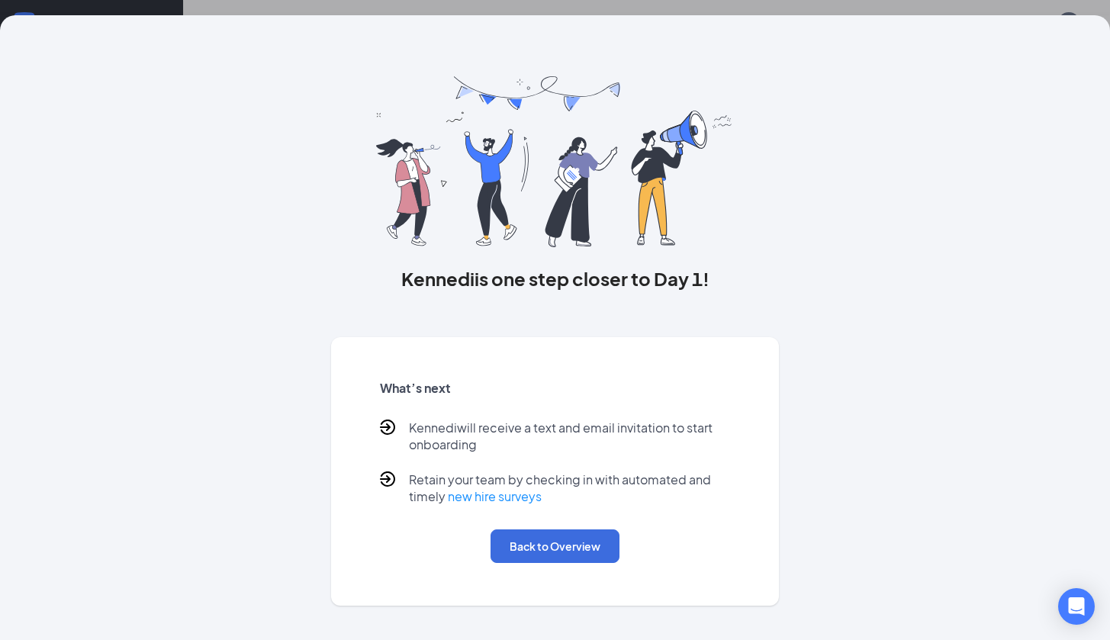
click at [566, 565] on div "What’s next Kennedi will receive a text and email invitation to start onboardin…" at bounding box center [554, 471] width 387 height 220
click at [564, 545] on button "Back to Overview" at bounding box center [554, 546] width 129 height 34
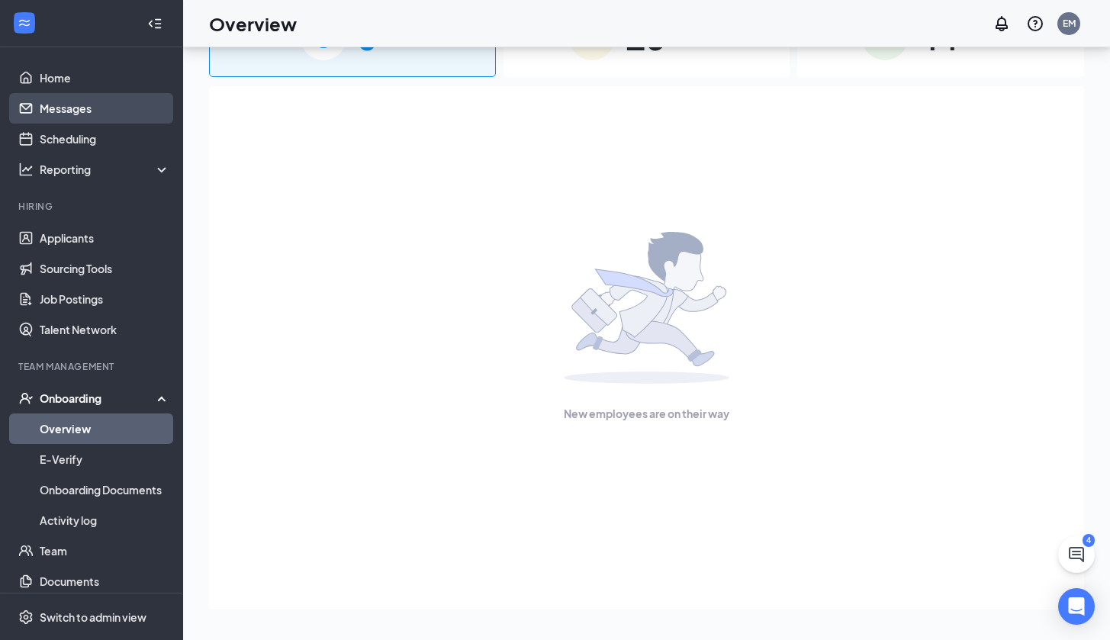
click at [86, 111] on link "Messages" at bounding box center [105, 108] width 130 height 31
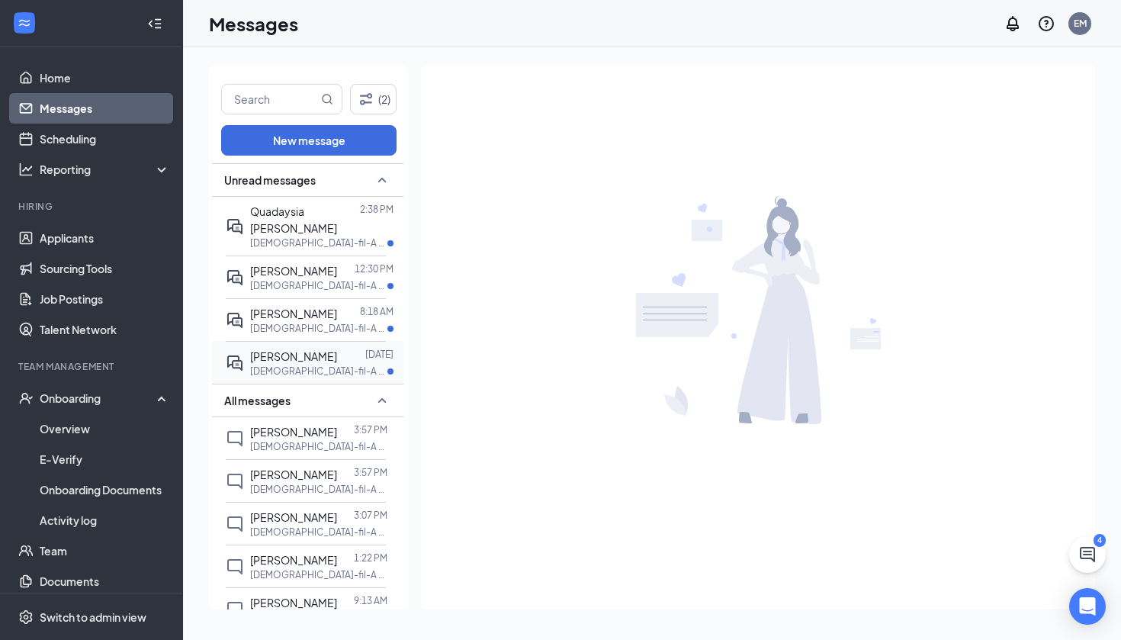
click at [336, 365] on p "[DEMOGRAPHIC_DATA]-fil-A Wards Road Team Member at [GEOGRAPHIC_DATA]" at bounding box center [318, 371] width 137 height 13
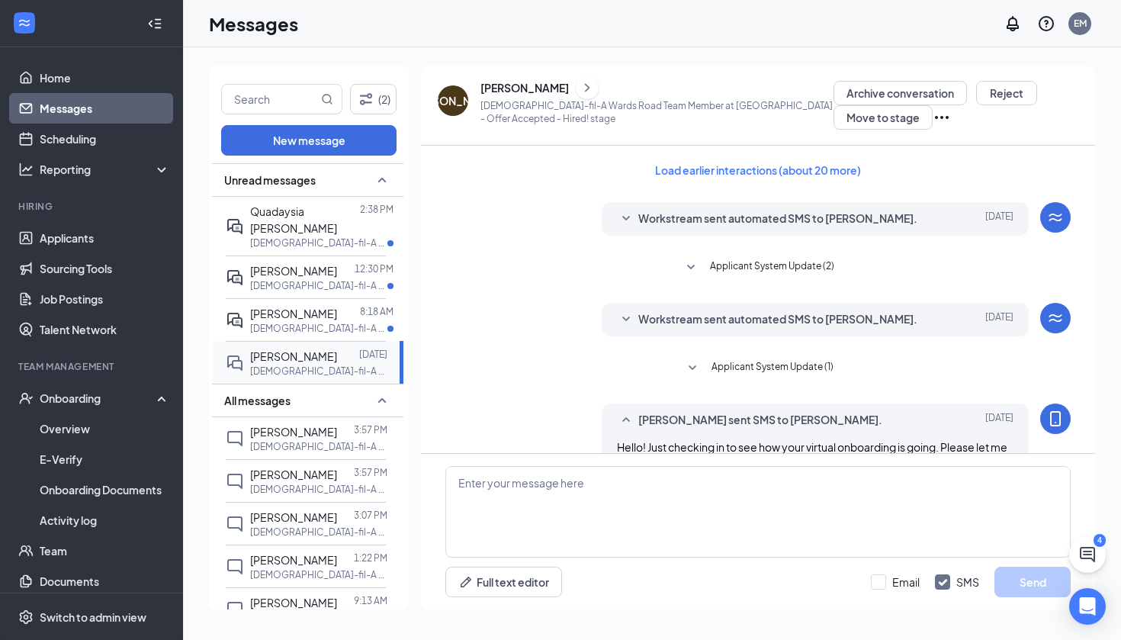
scroll to position [472, 0]
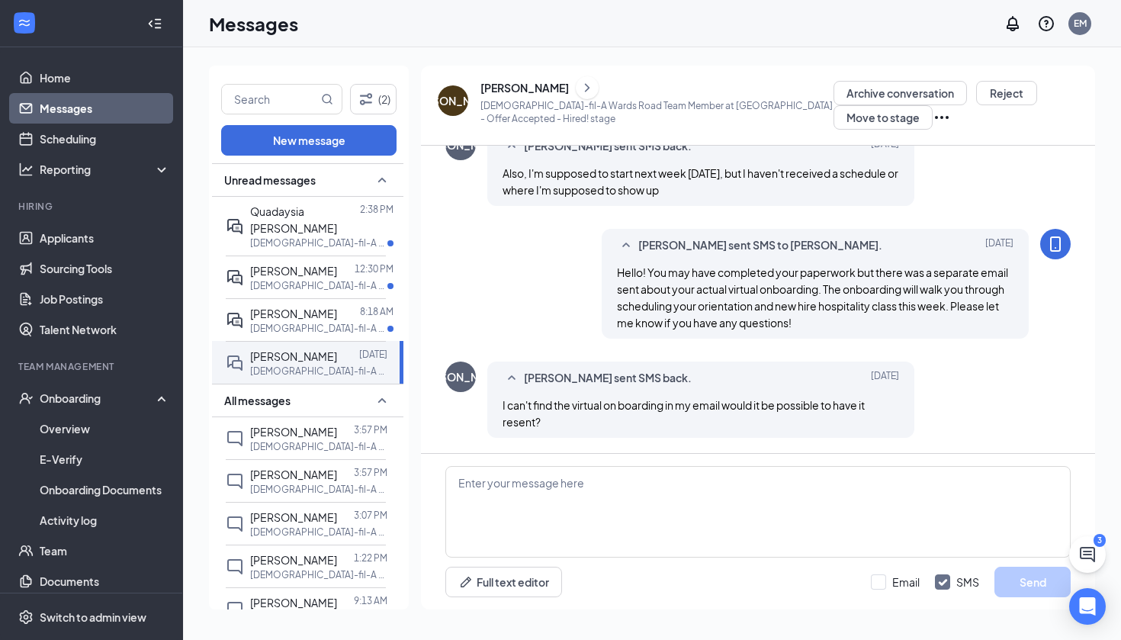
click at [586, 89] on icon "ChevronRight" at bounding box center [587, 88] width 15 height 18
click at [586, 89] on div at bounding box center [560, 320] width 1121 height 640
click at [580, 90] on icon "ChevronRight" at bounding box center [587, 88] width 15 height 18
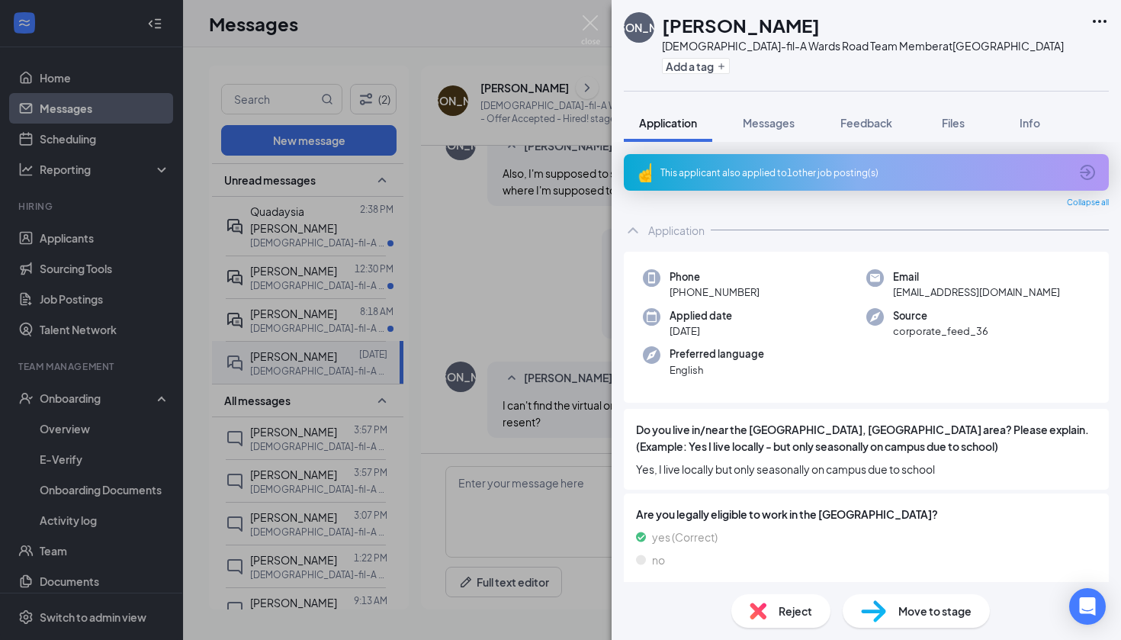
click at [937, 295] on span "[EMAIL_ADDRESS][DOMAIN_NAME]" at bounding box center [976, 291] width 167 height 15
copy span "[EMAIL_ADDRESS][DOMAIN_NAME]"
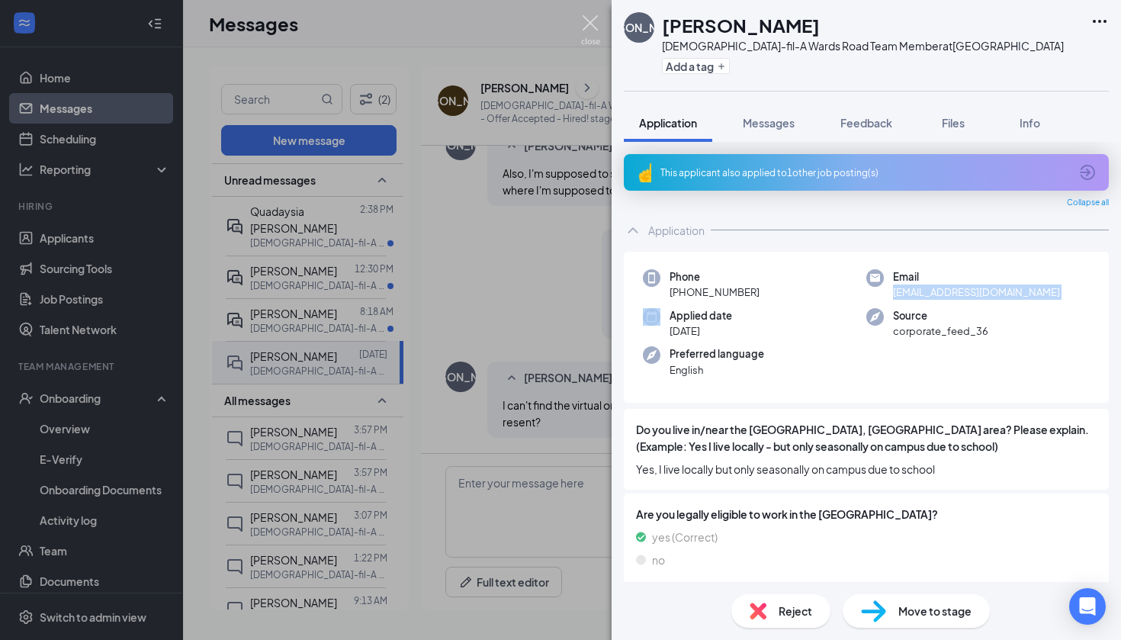
click at [583, 26] on img at bounding box center [590, 30] width 19 height 30
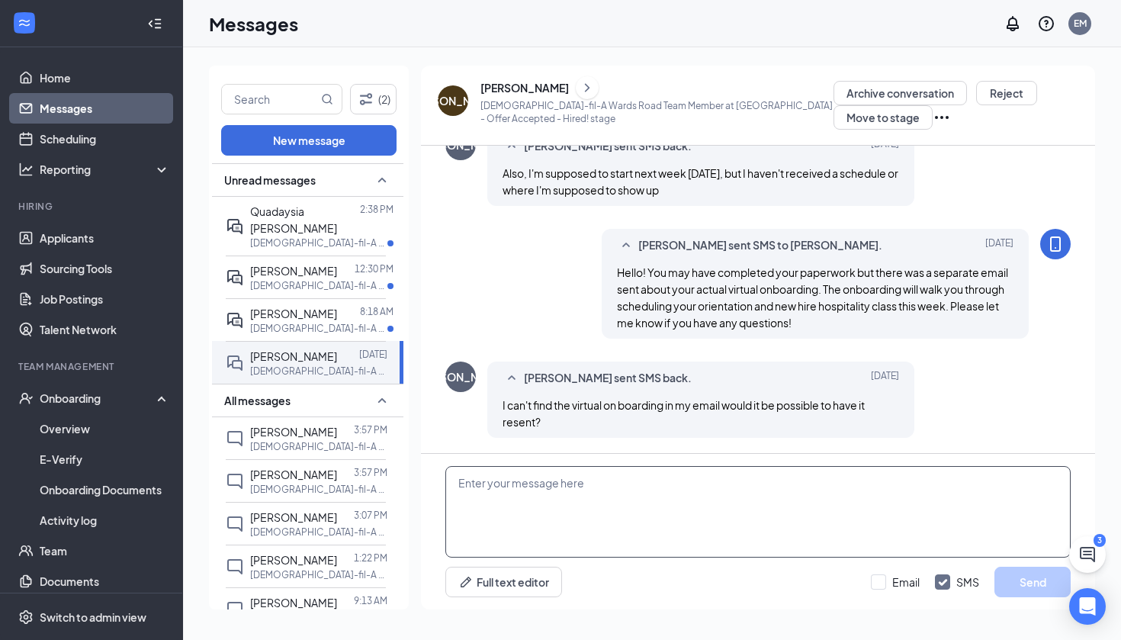
click at [557, 503] on textarea at bounding box center [757, 512] width 625 height 92
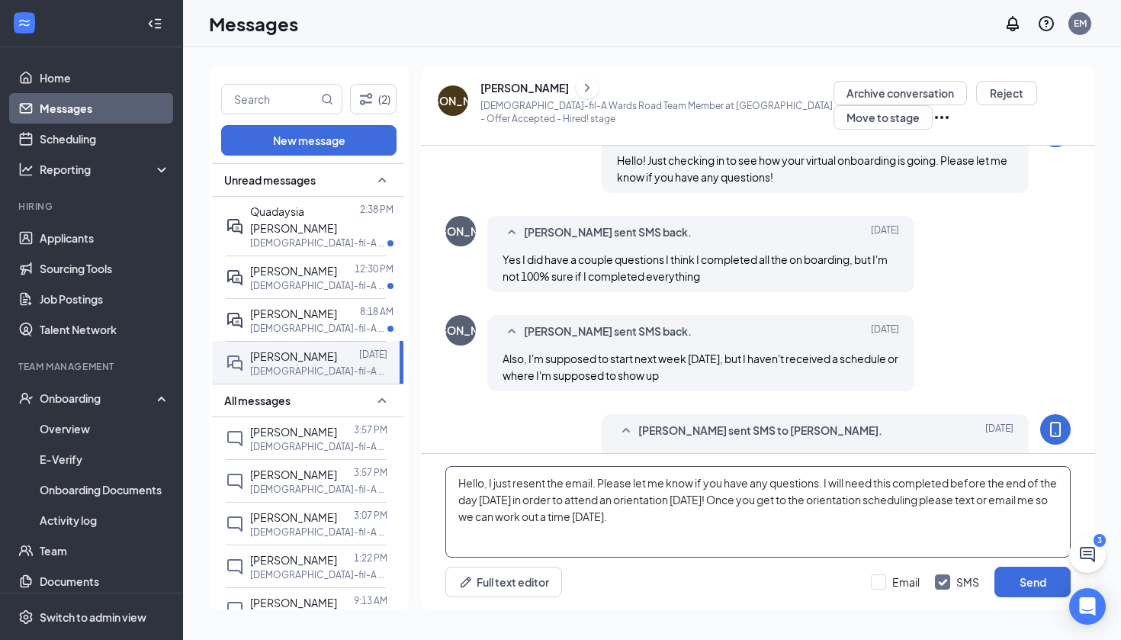
scroll to position [472, 0]
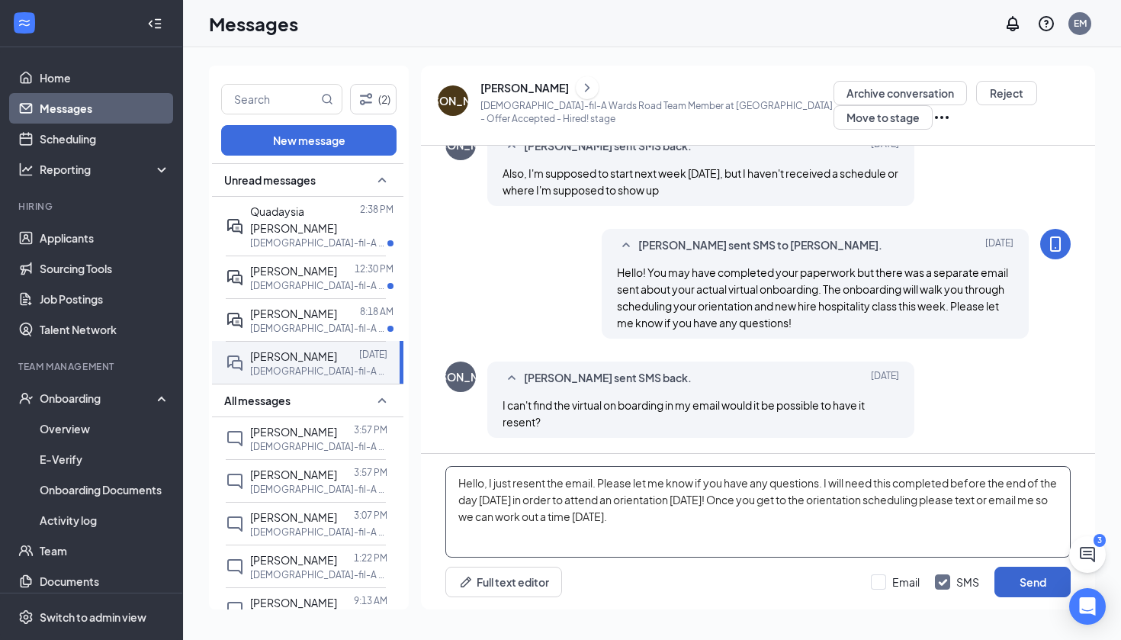
type textarea "Hello, I just resent the email. Please let me know if you have any questions. I…"
click at [1037, 583] on button "Send" at bounding box center [1032, 582] width 76 height 31
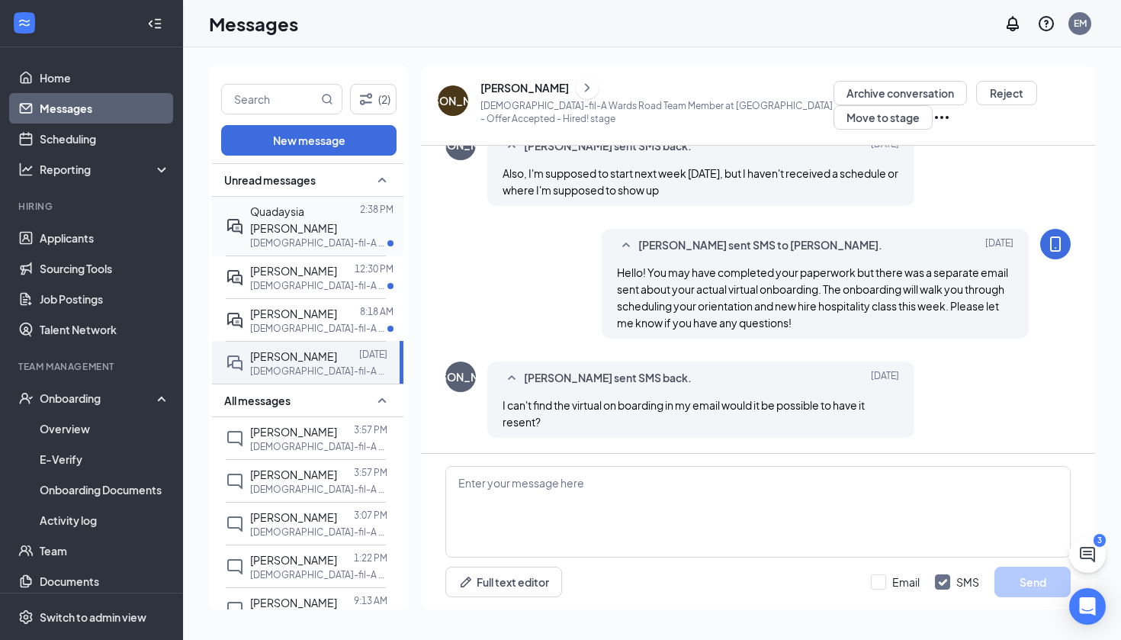
scroll to position [604, 0]
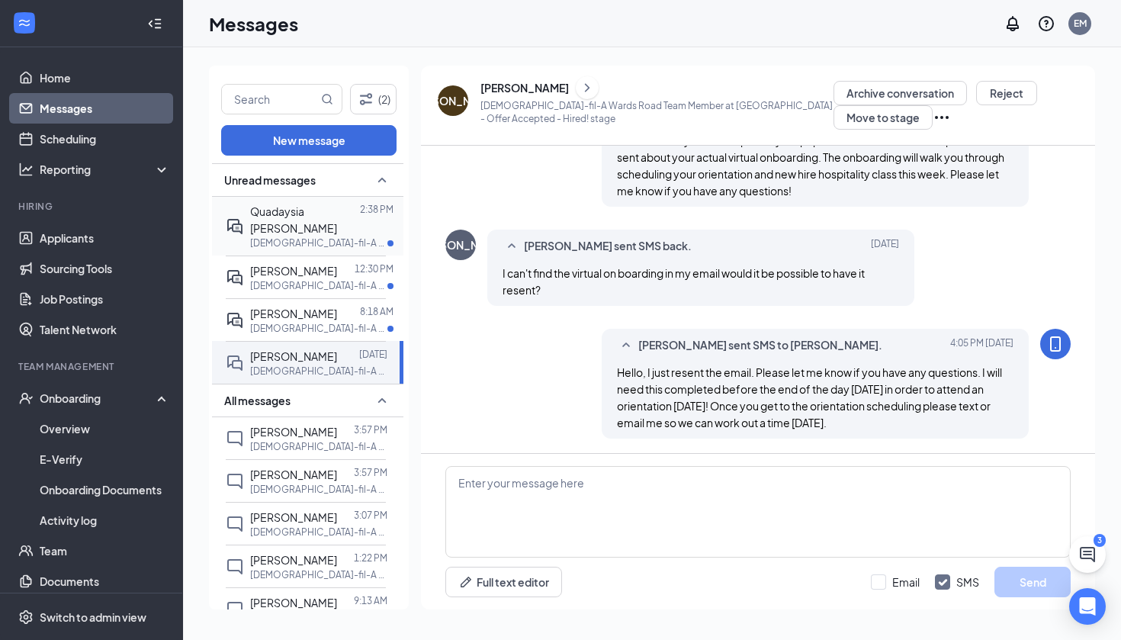
click at [312, 210] on span "Quadaysia [PERSON_NAME]" at bounding box center [293, 219] width 87 height 31
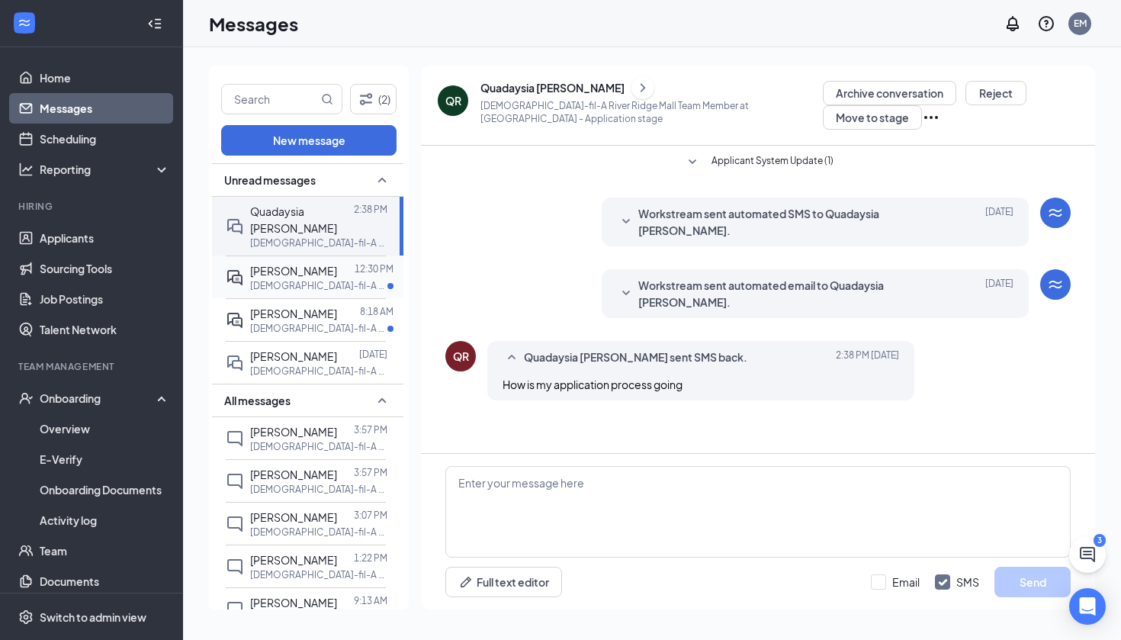
click at [337, 262] on div at bounding box center [346, 270] width 18 height 17
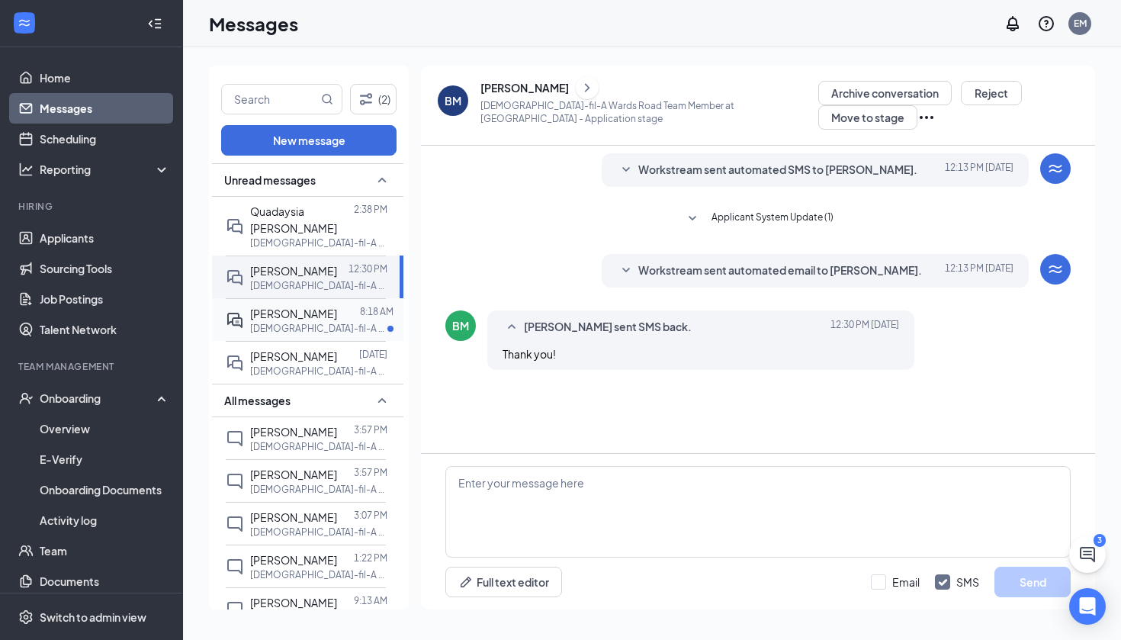
click at [337, 305] on div at bounding box center [348, 313] width 23 height 17
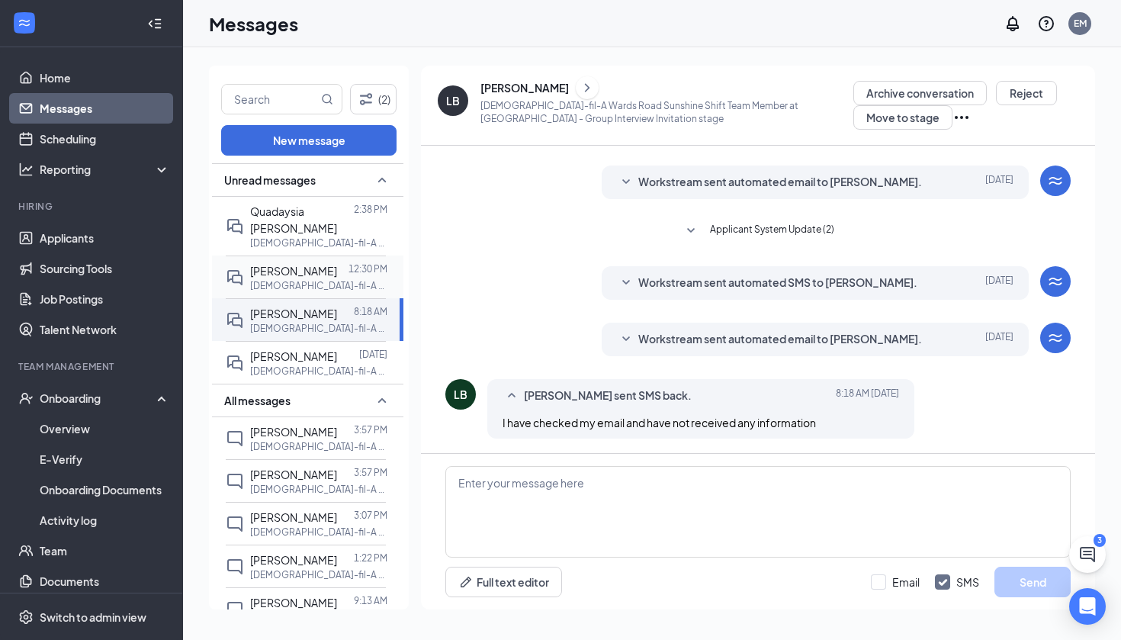
scroll to position [89, 0]
click at [802, 336] on span "Workstream sent automated email to [PERSON_NAME]." at bounding box center [780, 338] width 284 height 18
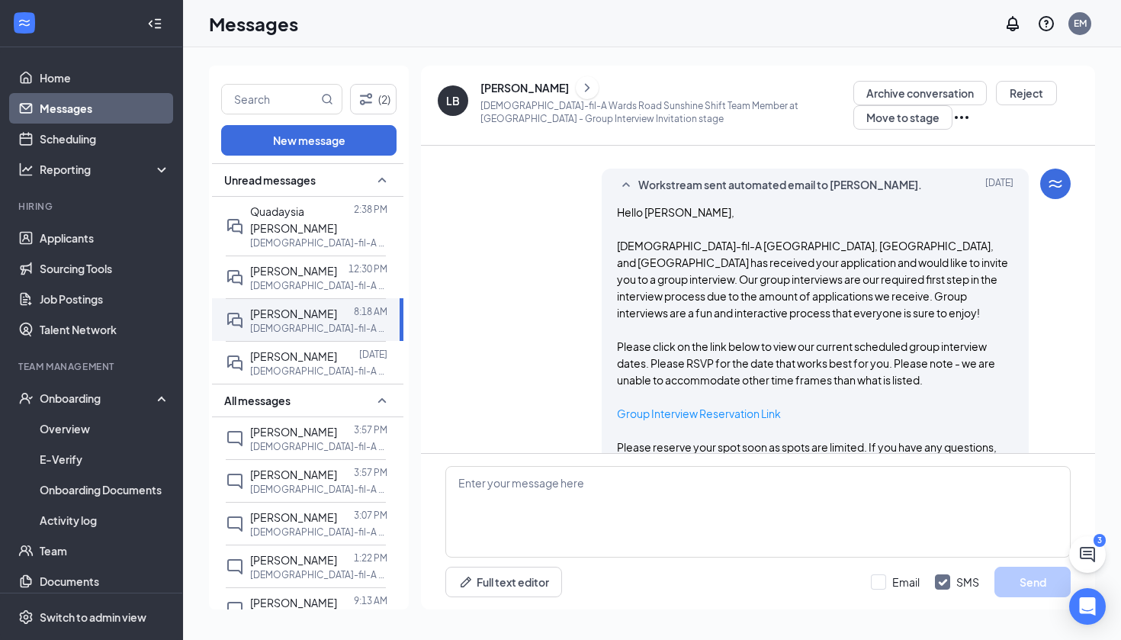
scroll to position [0, 0]
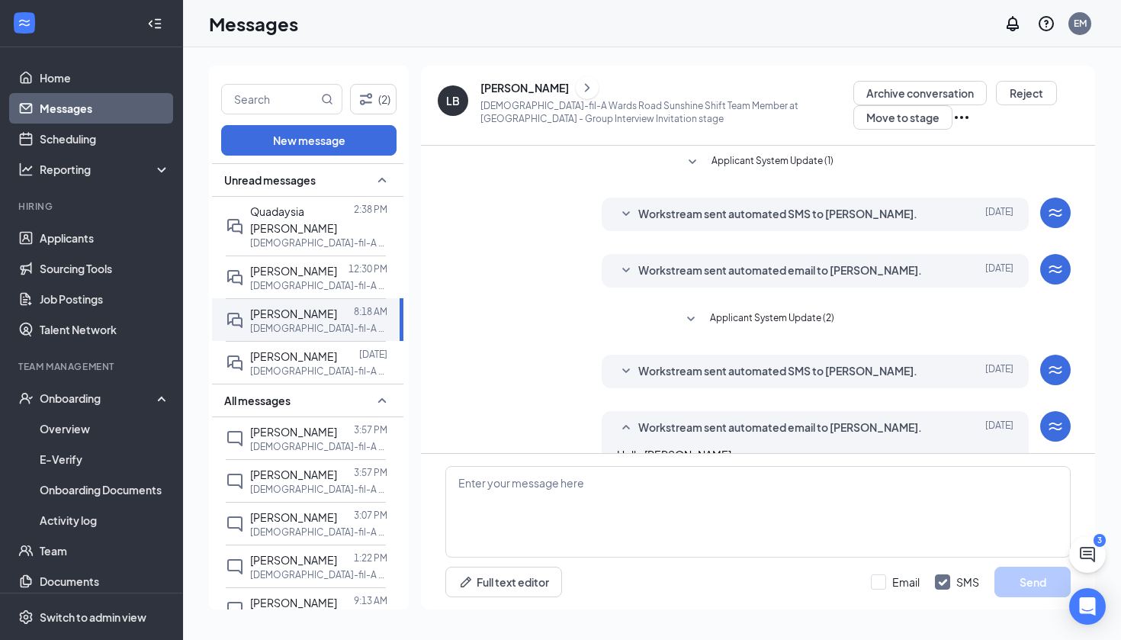
click at [580, 89] on icon "ChevronRight" at bounding box center [587, 88] width 15 height 18
